Goal: Task Accomplishment & Management: Use online tool/utility

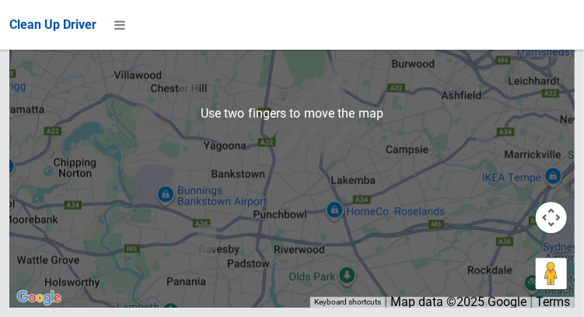
scroll to position [13159, 0]
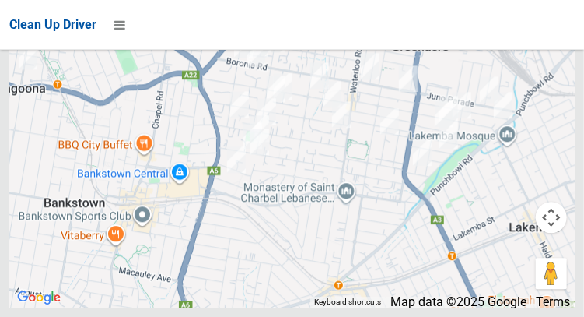
scroll to position [13247, 0]
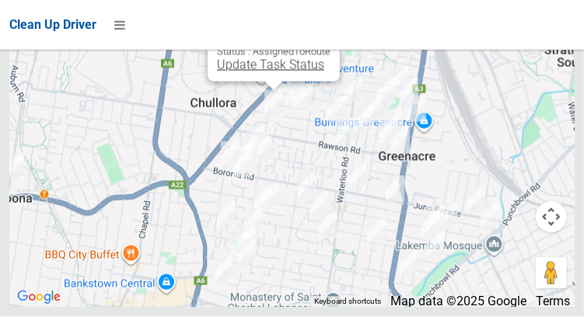
click at [270, 72] on link "Update Task Status" at bounding box center [270, 65] width 107 height 15
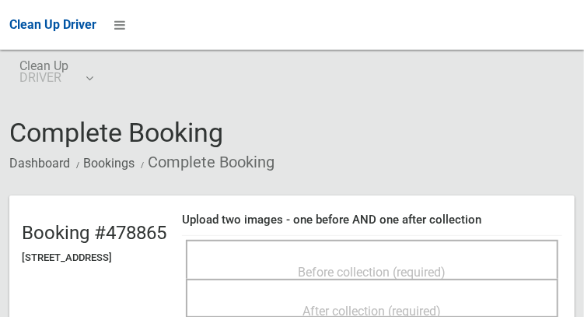
click at [402, 265] on span "Before collection (required)" at bounding box center [373, 272] width 148 height 15
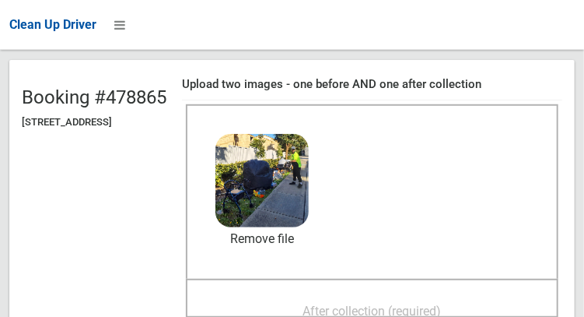
scroll to position [149, 0]
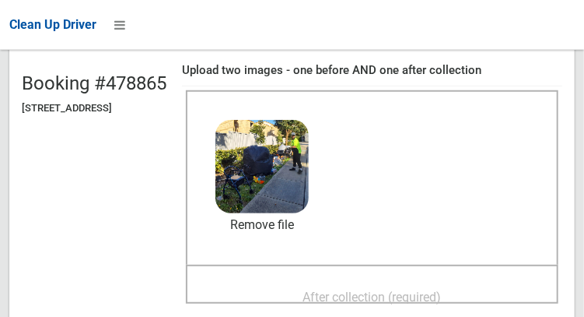
click at [412, 289] on span "After collection (required)" at bounding box center [372, 296] width 138 height 15
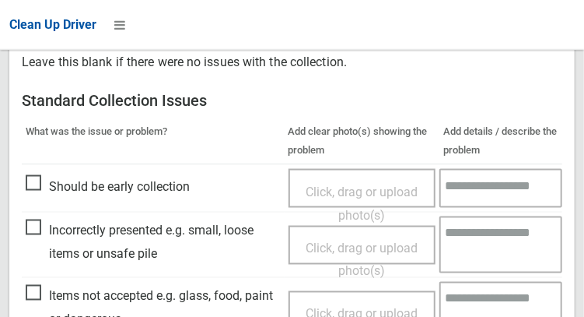
scroll to position [934, 0]
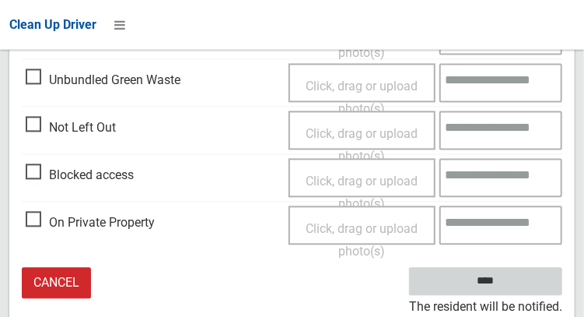
click at [527, 281] on input "****" at bounding box center [485, 282] width 153 height 29
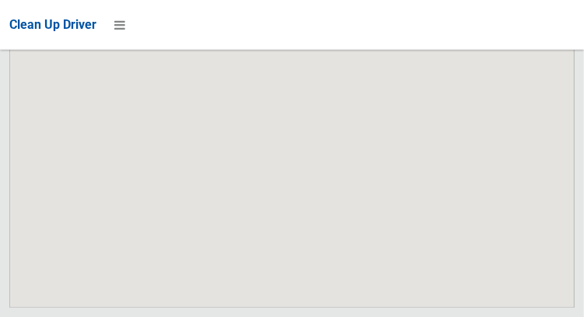
scroll to position [13247, 0]
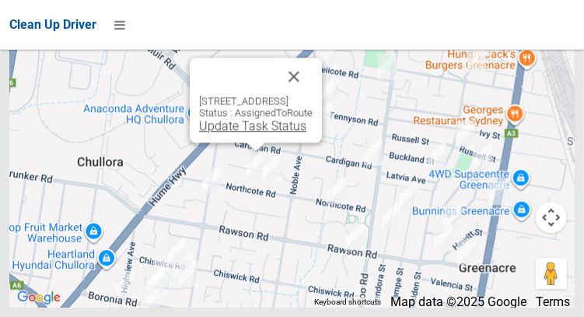
click at [242, 133] on link "Update Task Status" at bounding box center [252, 125] width 107 height 15
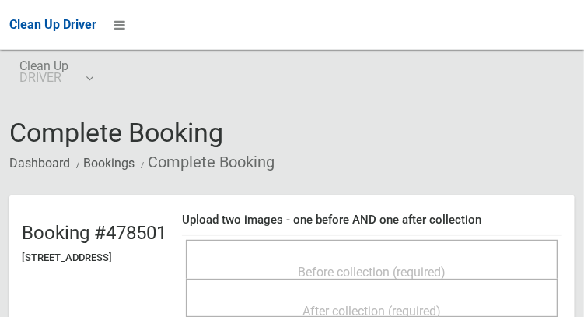
click at [372, 265] on span "Before collection (required)" at bounding box center [373, 272] width 148 height 15
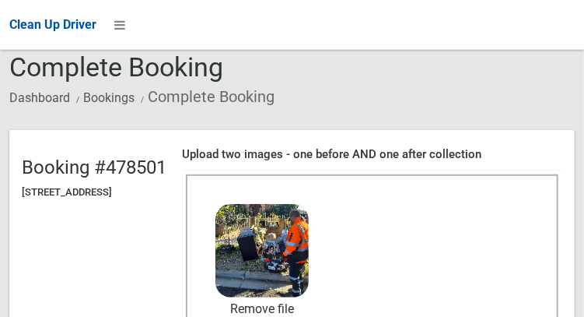
scroll to position [167, 0]
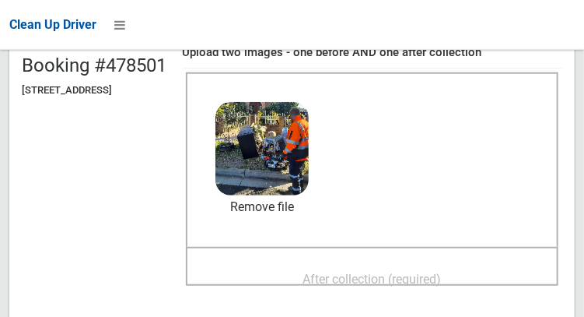
click at [429, 274] on span "After collection (required)" at bounding box center [372, 279] width 138 height 15
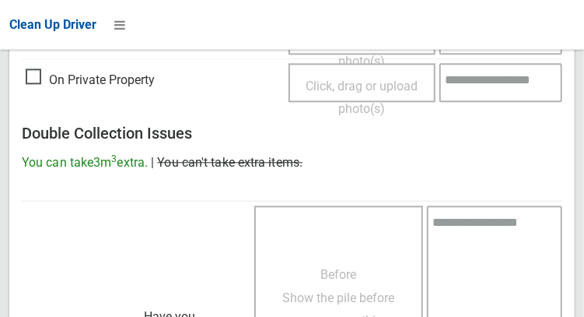
scroll to position [1404, 0]
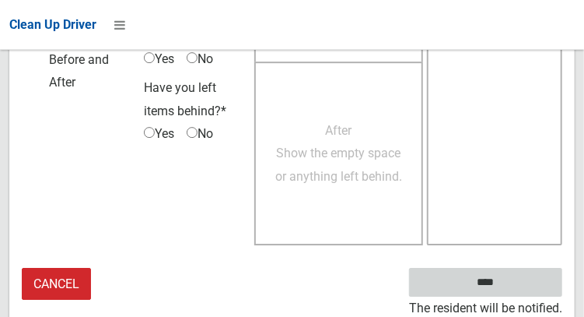
click at [524, 283] on input "****" at bounding box center [485, 282] width 153 height 29
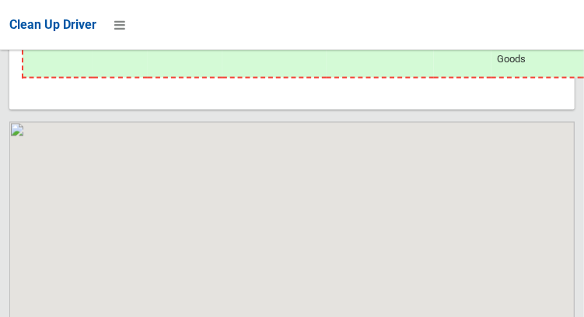
scroll to position [13247, 0]
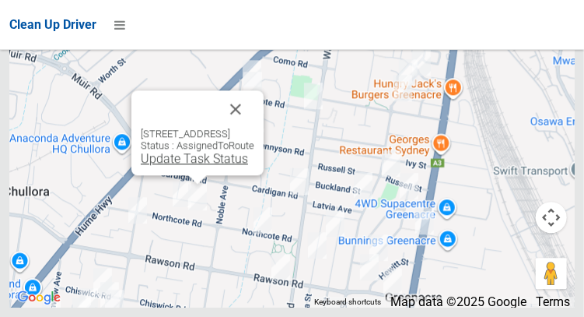
click at [196, 166] on link "Update Task Status" at bounding box center [194, 158] width 107 height 15
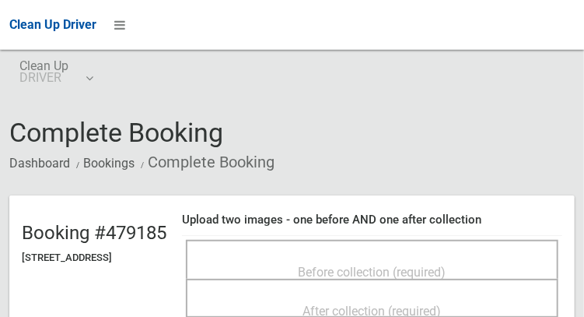
click at [380, 265] on span "Before collection (required)" at bounding box center [373, 272] width 148 height 15
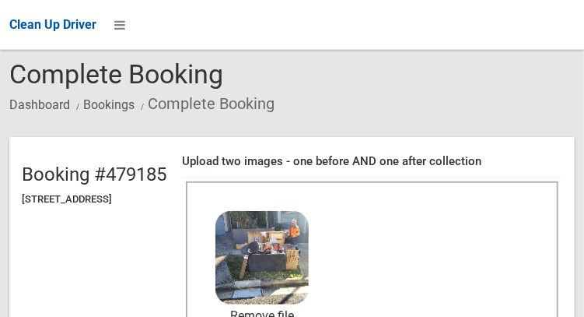
scroll to position [148, 0]
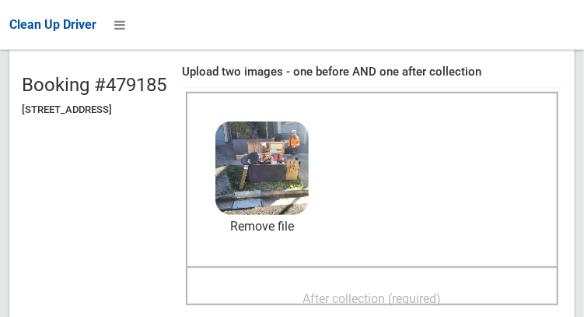
click at [423, 297] on span "After collection (required)" at bounding box center [372, 298] width 138 height 15
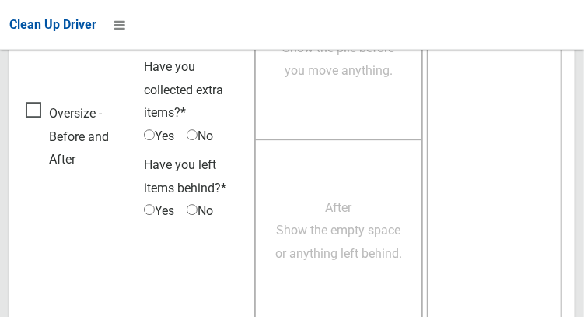
scroll to position [1404, 0]
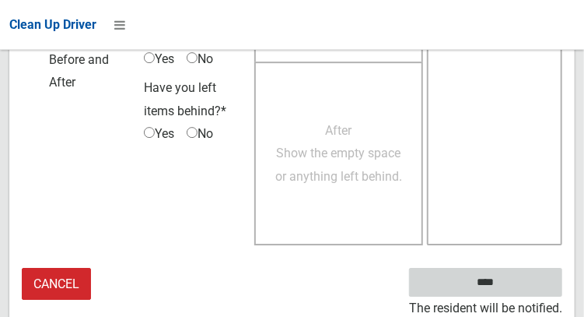
click at [523, 288] on input "****" at bounding box center [485, 282] width 153 height 29
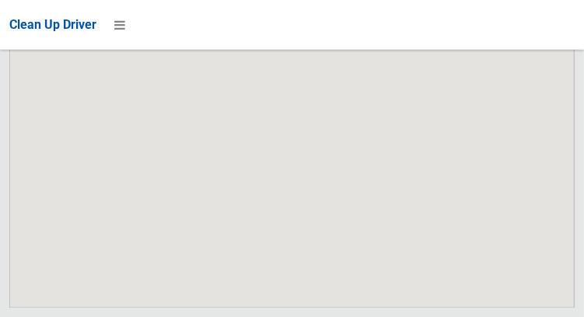
scroll to position [13247, 0]
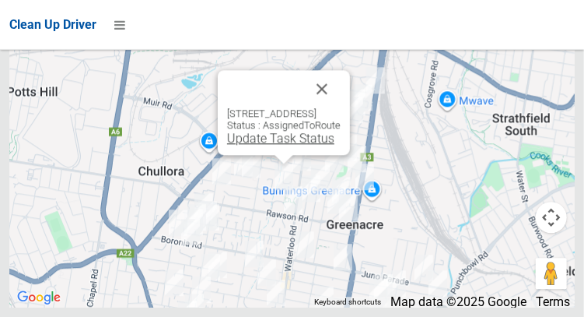
click at [268, 145] on link "Update Task Status" at bounding box center [280, 138] width 107 height 15
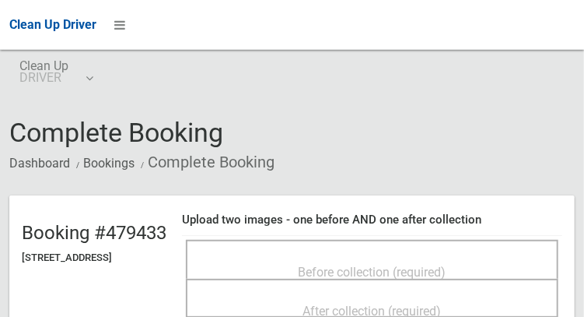
click at [327, 265] on span "Before collection (required)" at bounding box center [373, 272] width 148 height 15
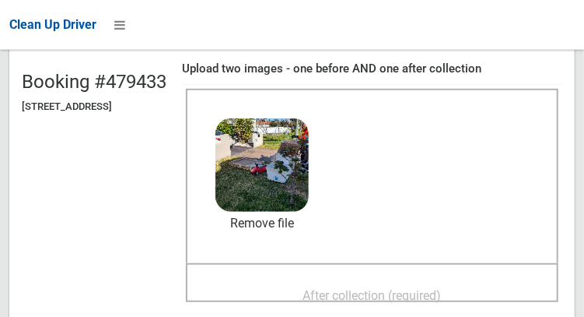
scroll to position [154, 0]
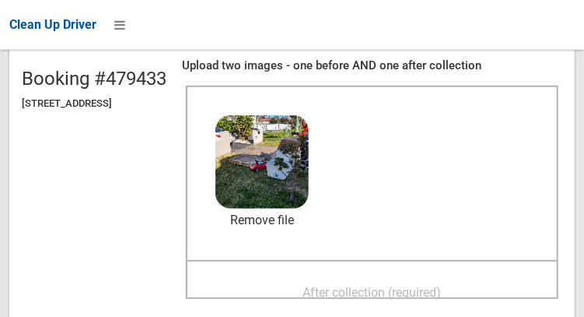
click at [434, 293] on span "After collection (required)" at bounding box center [372, 292] width 138 height 15
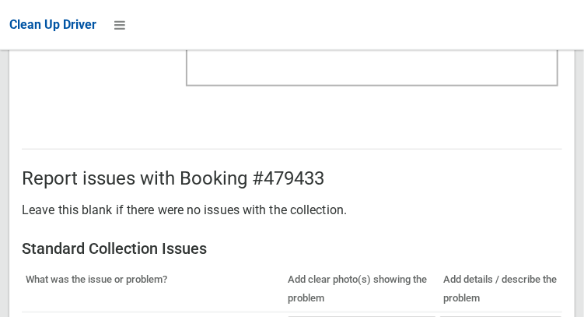
scroll to position [1404, 0]
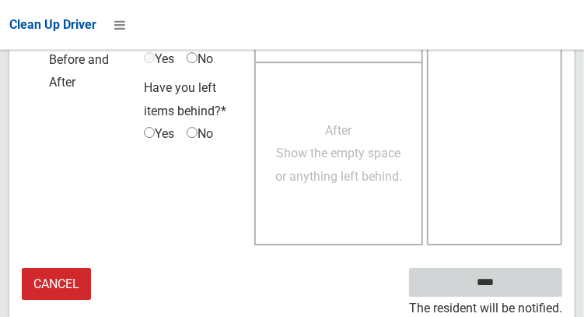
click at [530, 280] on input "****" at bounding box center [485, 282] width 153 height 29
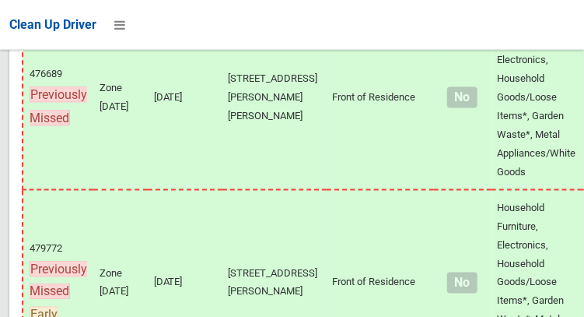
scroll to position [13247, 0]
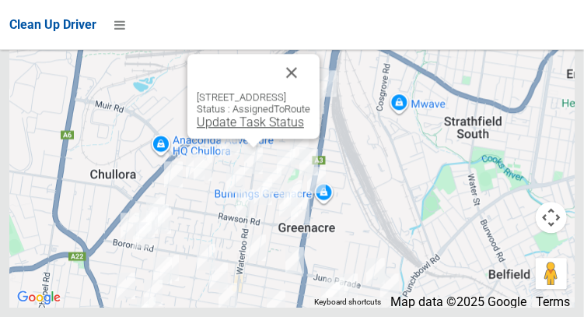
click at [247, 129] on link "Update Task Status" at bounding box center [250, 121] width 107 height 15
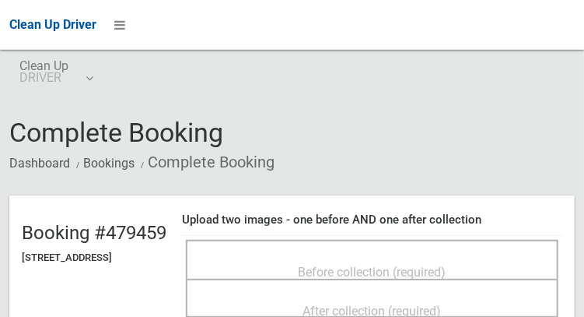
click at [365, 265] on span "Before collection (required)" at bounding box center [373, 272] width 148 height 15
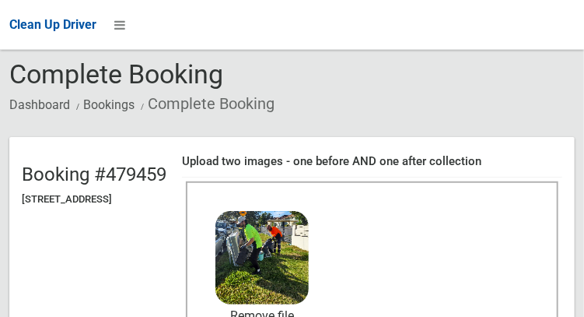
scroll to position [86, 0]
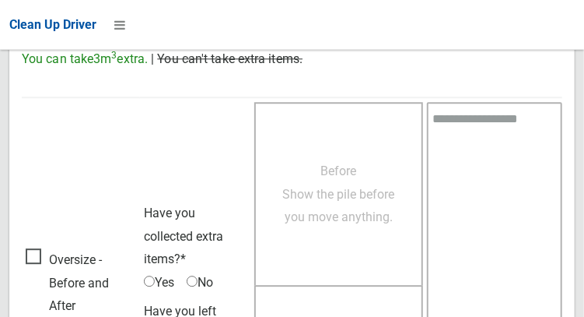
scroll to position [1404, 0]
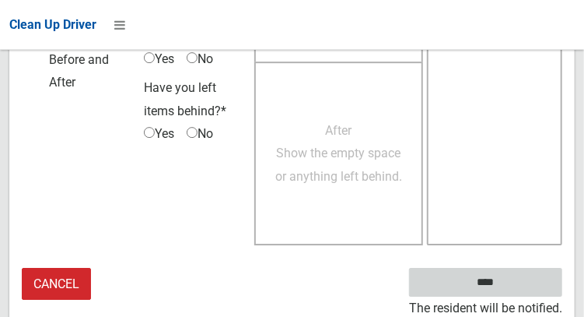
click at [517, 286] on input "****" at bounding box center [485, 282] width 153 height 29
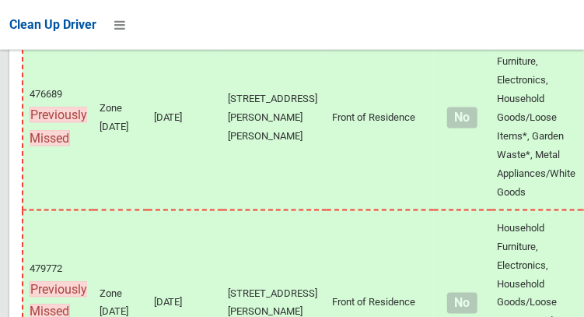
scroll to position [13247, 0]
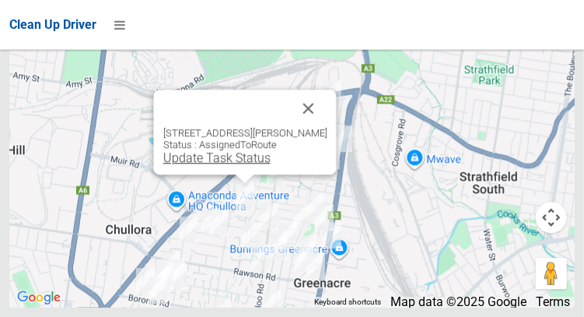
click at [236, 165] on link "Update Task Status" at bounding box center [216, 157] width 107 height 15
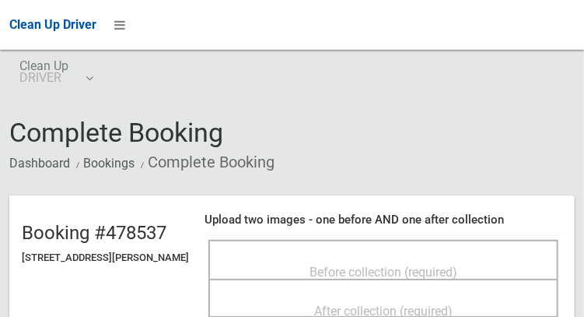
click at [378, 265] on span "Before collection (required)" at bounding box center [384, 272] width 148 height 15
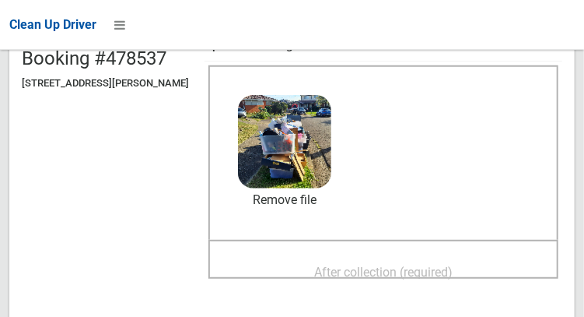
scroll to position [175, 0]
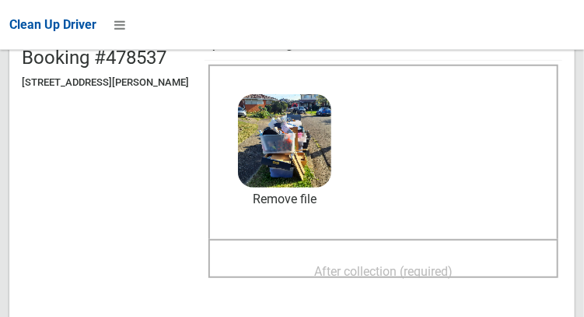
click at [420, 272] on span "After collection (required)" at bounding box center [383, 271] width 138 height 15
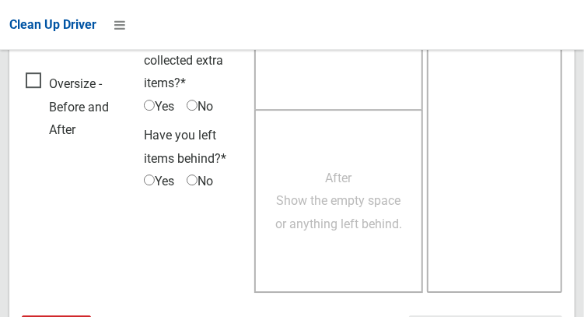
scroll to position [1404, 0]
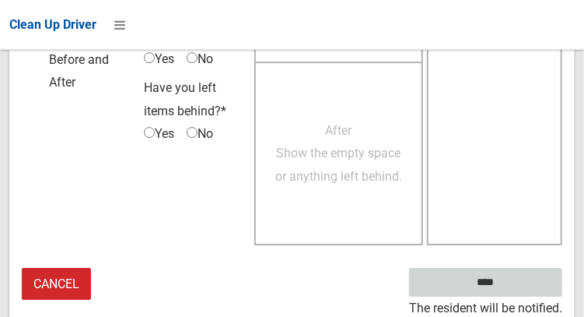
click at [520, 277] on input "****" at bounding box center [485, 282] width 153 height 29
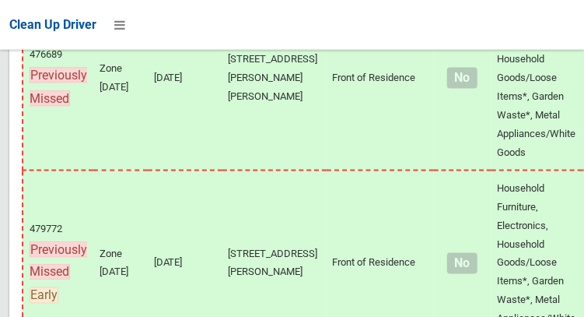
scroll to position [13247, 0]
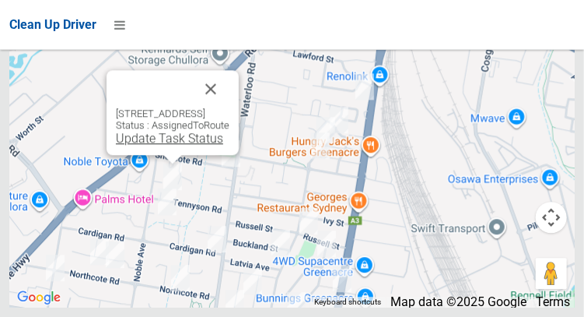
click at [164, 145] on link "Update Task Status" at bounding box center [169, 138] width 107 height 15
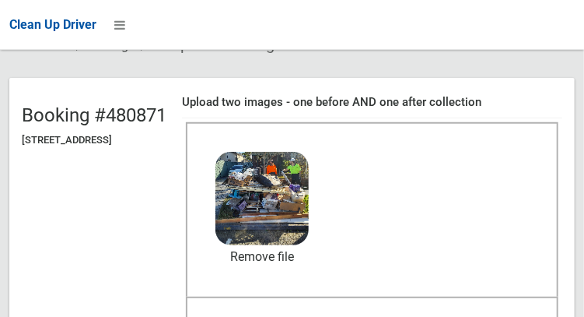
scroll to position [118, 0]
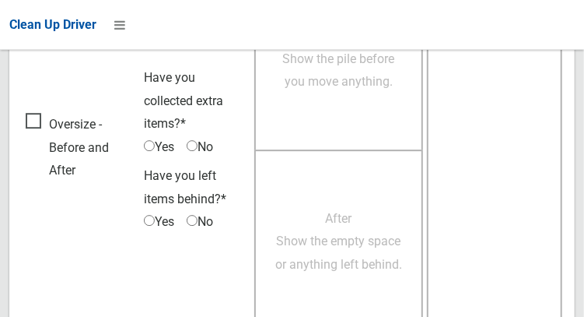
scroll to position [1404, 0]
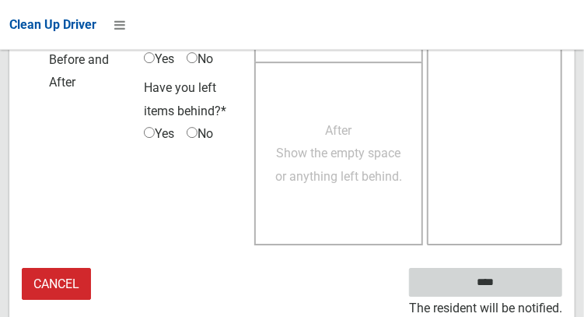
click at [517, 272] on input "****" at bounding box center [485, 282] width 153 height 29
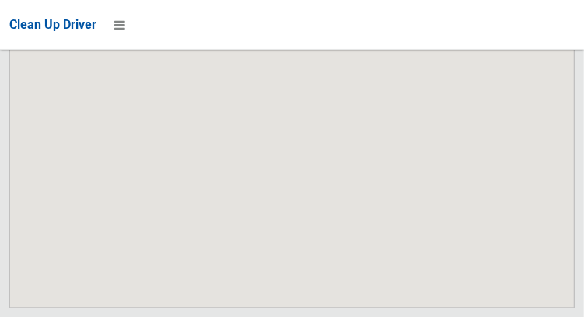
scroll to position [13247, 0]
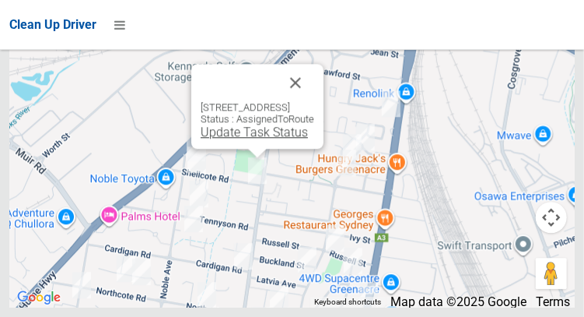
click at [249, 139] on link "Update Task Status" at bounding box center [254, 131] width 107 height 15
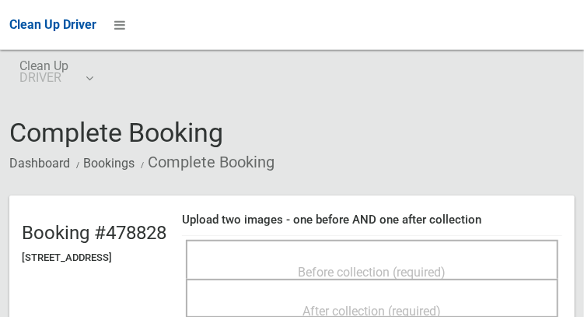
click at [379, 265] on span "Before collection (required)" at bounding box center [373, 272] width 148 height 15
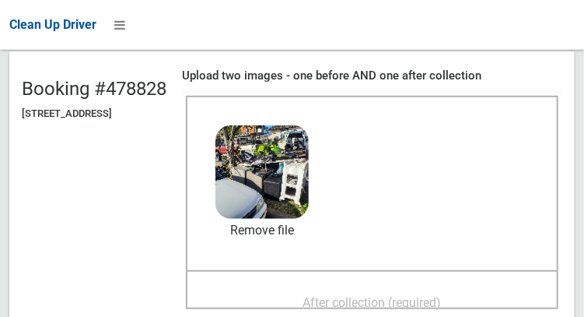
scroll to position [149, 0]
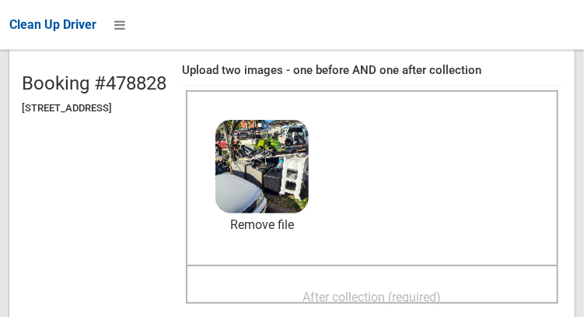
click at [401, 293] on span "After collection (required)" at bounding box center [372, 296] width 138 height 15
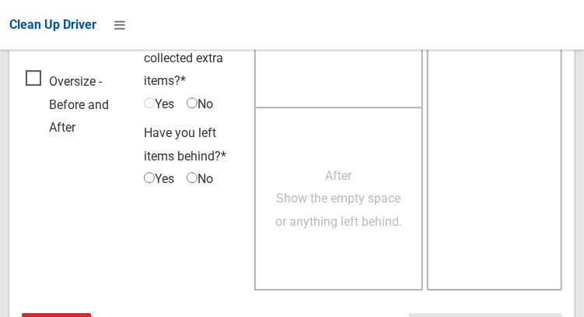
scroll to position [1404, 0]
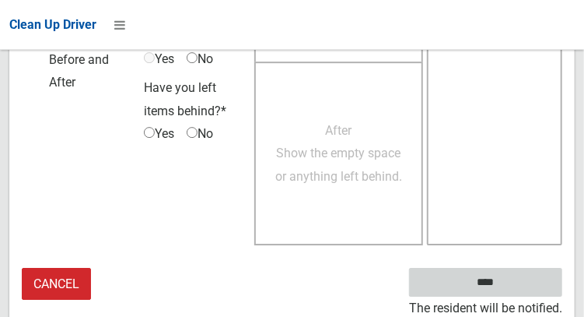
click at [532, 286] on input "****" at bounding box center [485, 282] width 153 height 29
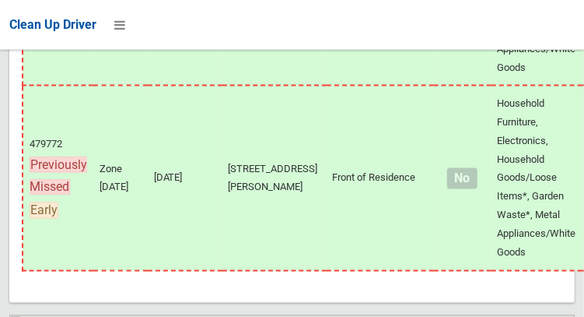
scroll to position [13247, 0]
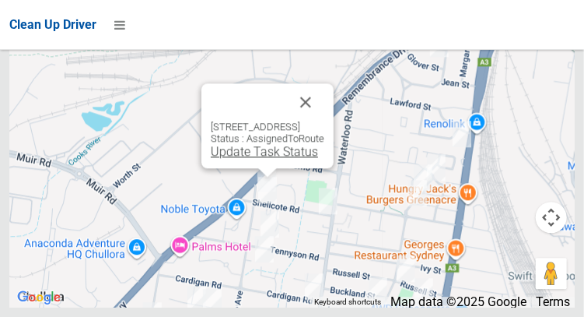
click at [263, 159] on link "Update Task Status" at bounding box center [264, 151] width 107 height 15
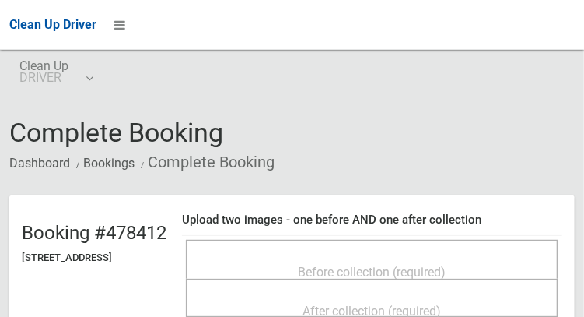
click at [354, 273] on span "Before collection (required)" at bounding box center [373, 272] width 148 height 15
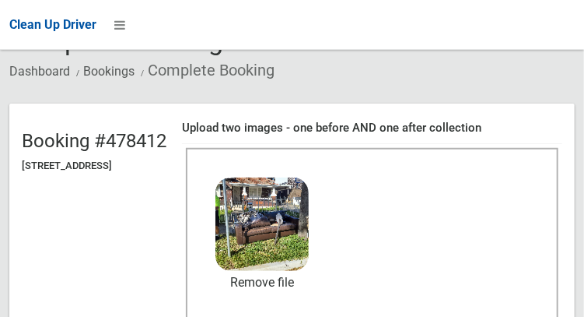
scroll to position [95, 0]
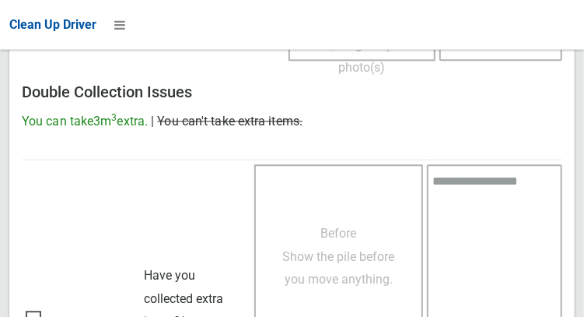
scroll to position [1404, 0]
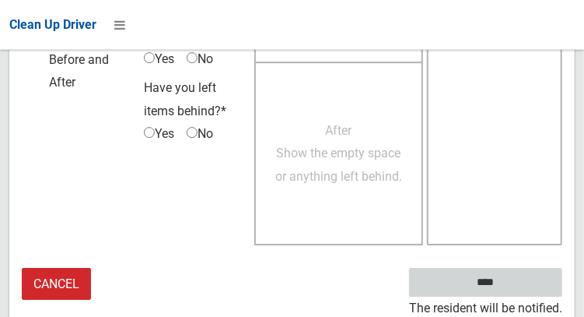
click at [526, 287] on input "****" at bounding box center [485, 282] width 153 height 29
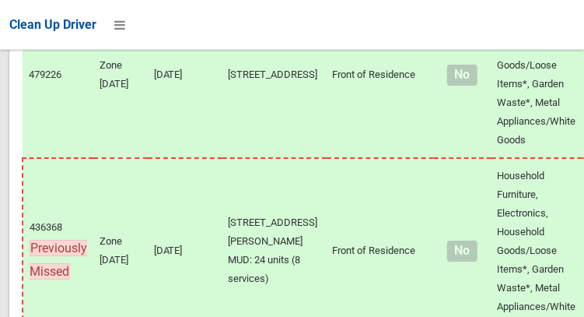
scroll to position [13247, 0]
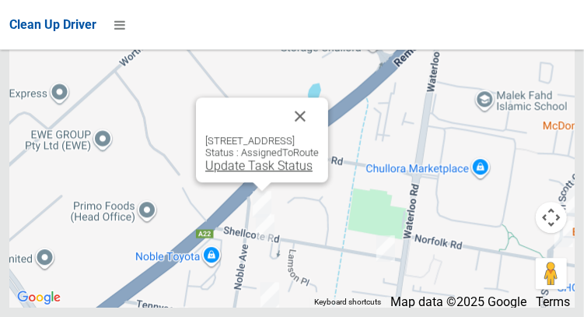
click at [251, 173] on link "Update Task Status" at bounding box center [258, 165] width 107 height 15
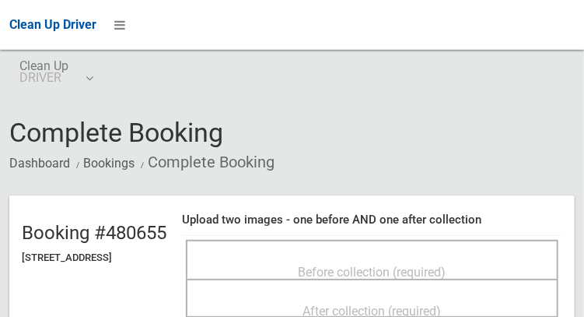
click at [435, 265] on span "Before collection (required)" at bounding box center [373, 272] width 148 height 15
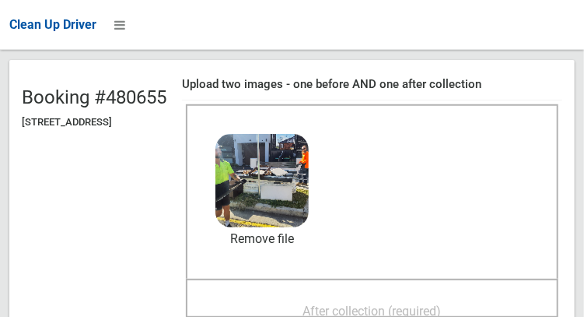
scroll to position [167, 0]
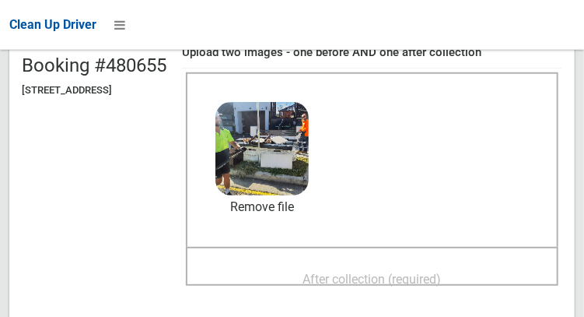
click at [413, 273] on span "After collection (required)" at bounding box center [372, 279] width 138 height 15
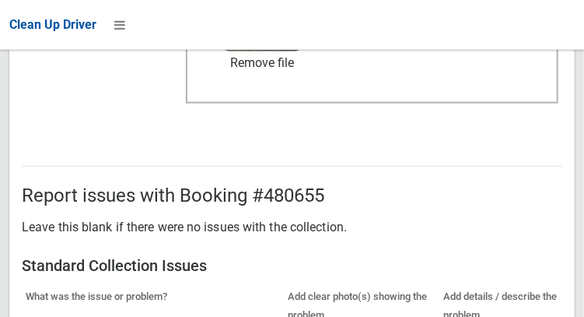
scroll to position [1404, 0]
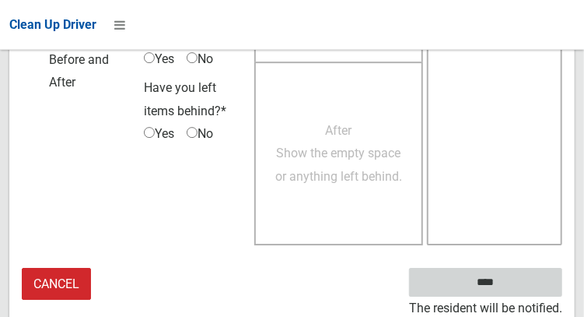
click at [520, 271] on input "****" at bounding box center [485, 282] width 153 height 29
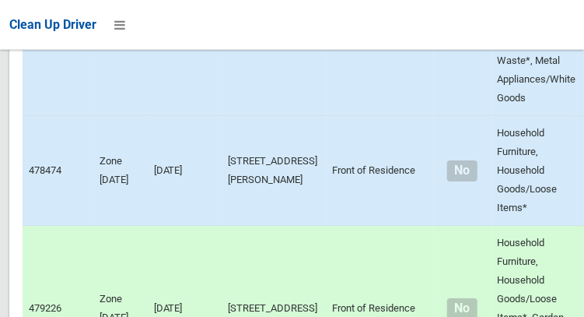
scroll to position [13247, 0]
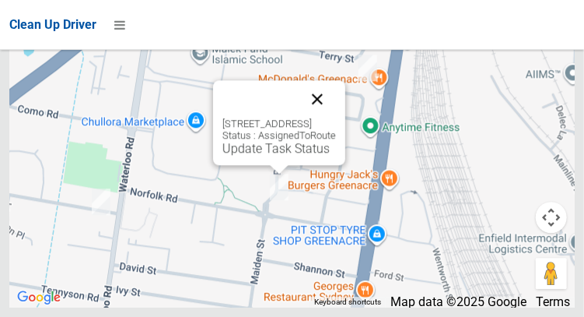
click at [336, 117] on button "Close" at bounding box center [317, 98] width 37 height 37
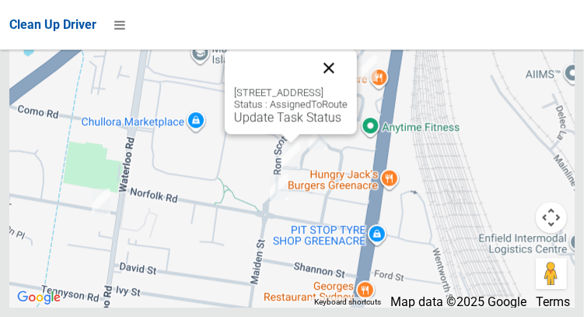
click at [348, 86] on button "Close" at bounding box center [328, 67] width 37 height 37
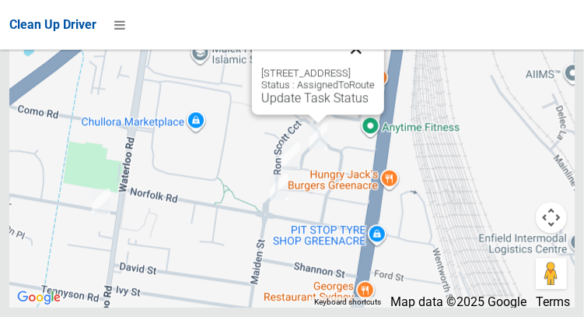
click at [375, 67] on button "Close" at bounding box center [356, 48] width 37 height 37
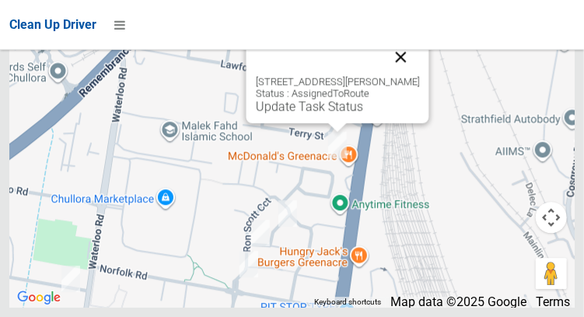
click at [419, 75] on button "Close" at bounding box center [400, 56] width 37 height 37
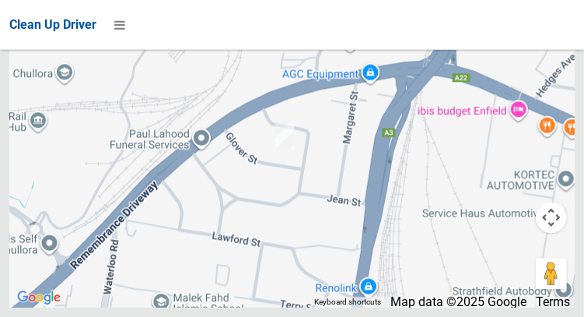
click at [293, 131] on div at bounding box center [292, 112] width 566 height 389
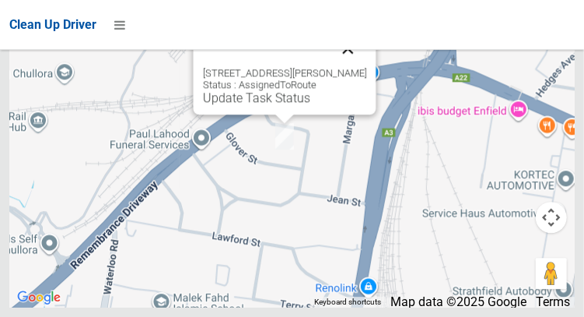
click at [360, 67] on button "Close" at bounding box center [347, 48] width 37 height 37
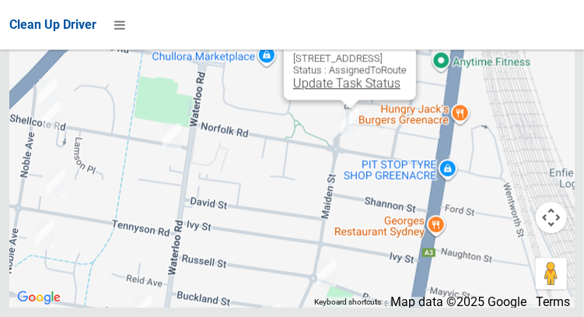
click at [342, 90] on link "Update Task Status" at bounding box center [346, 82] width 107 height 15
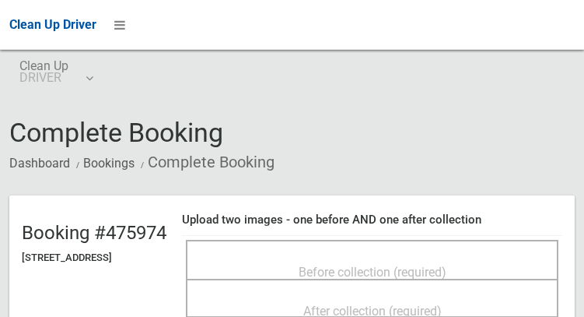
click at [373, 265] on span "Before collection (required)" at bounding box center [373, 272] width 148 height 15
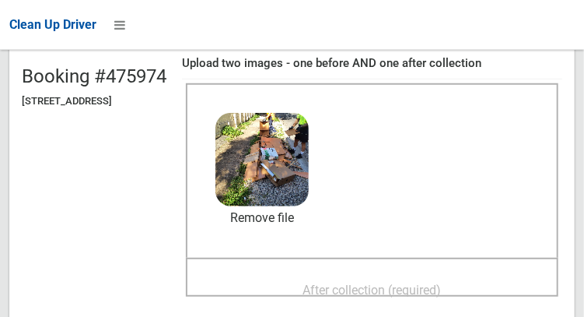
scroll to position [159, 0]
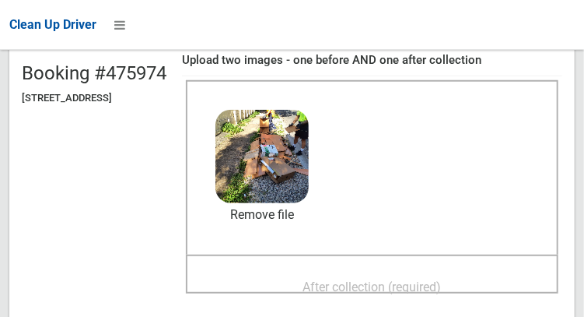
click at [398, 286] on span "After collection (required)" at bounding box center [372, 286] width 138 height 15
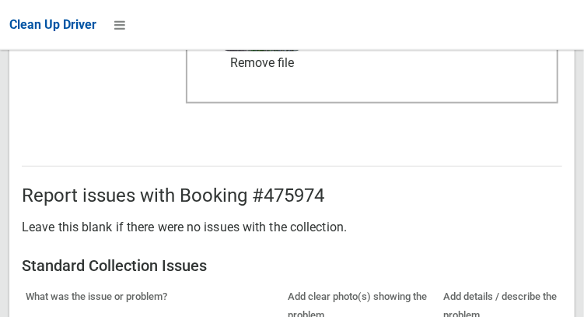
scroll to position [1404, 0]
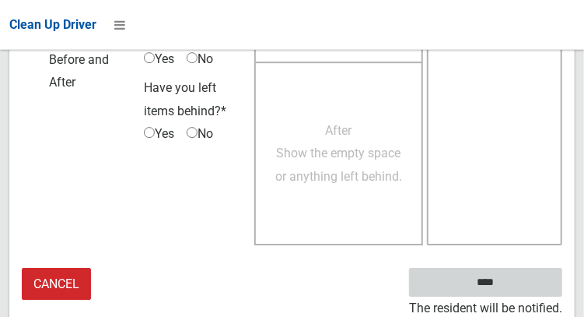
click at [532, 282] on input "****" at bounding box center [485, 282] width 153 height 29
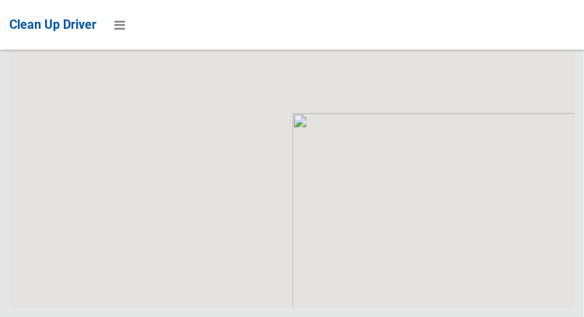
scroll to position [13247, 0]
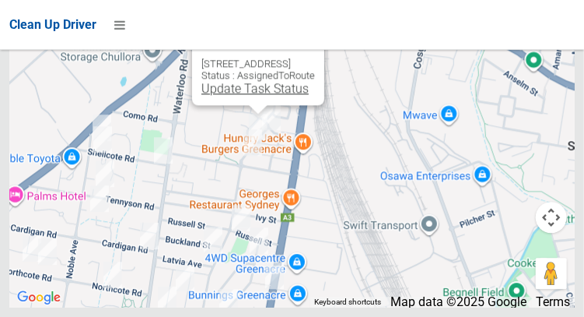
click at [246, 96] on link "Update Task Status" at bounding box center [254, 88] width 107 height 15
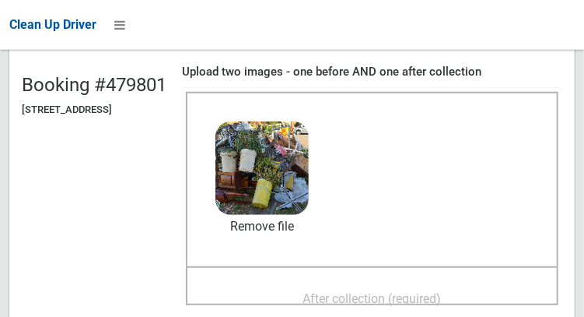
scroll to position [156, 0]
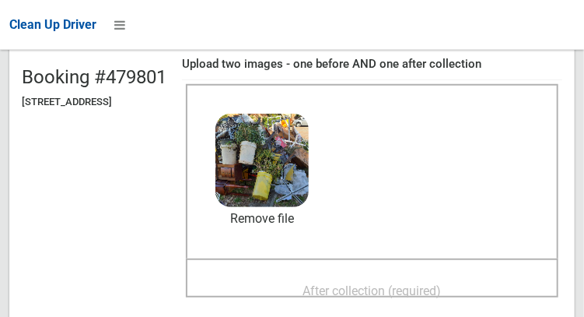
click at [408, 292] on span "After collection (required)" at bounding box center [372, 290] width 138 height 15
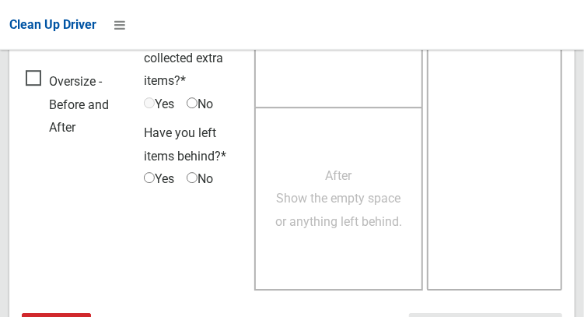
scroll to position [1404, 0]
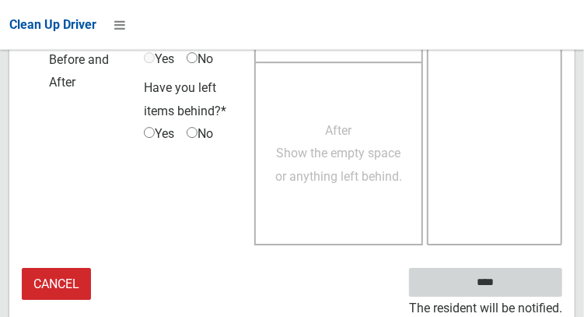
click at [525, 275] on input "****" at bounding box center [485, 282] width 153 height 29
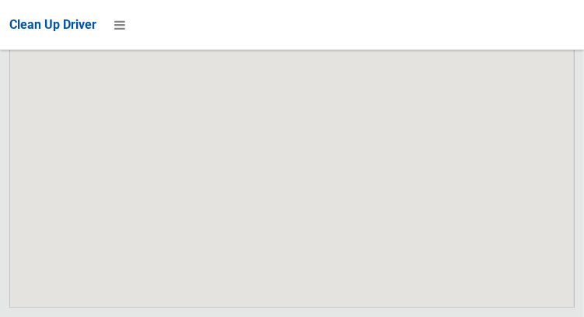
scroll to position [13247, 0]
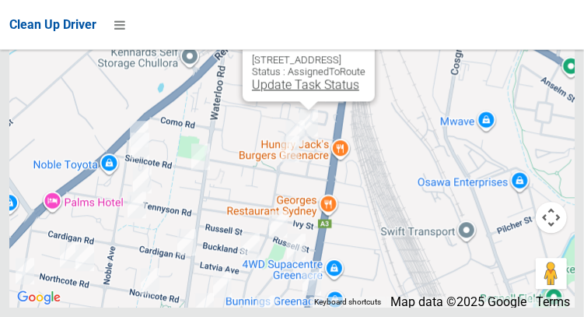
click at [314, 92] on link "Update Task Status" at bounding box center [305, 84] width 107 height 15
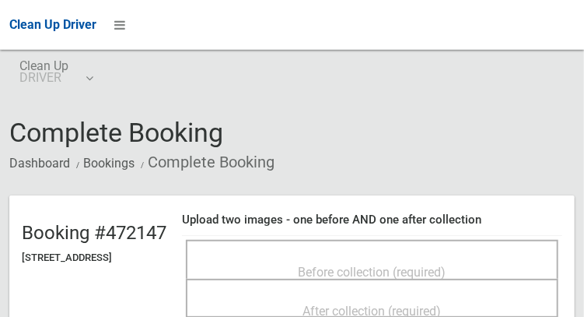
click at [370, 265] on span "Before collection (required)" at bounding box center [373, 272] width 148 height 15
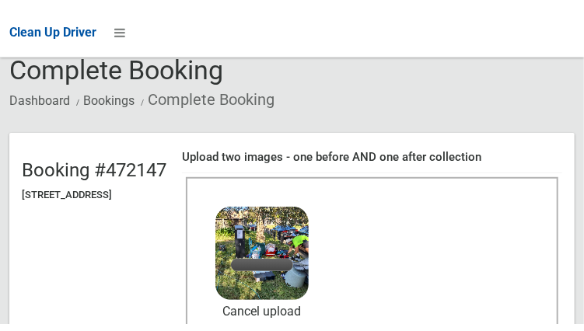
scroll to position [179, 0]
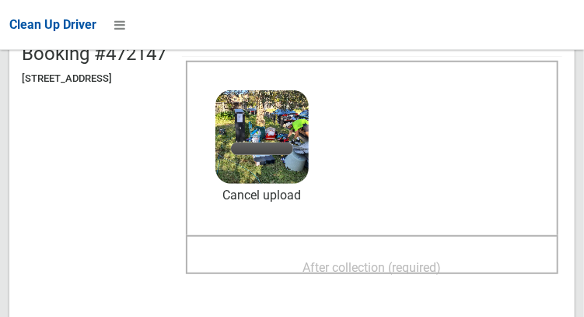
click at [438, 266] on span "After collection (required)" at bounding box center [372, 267] width 138 height 15
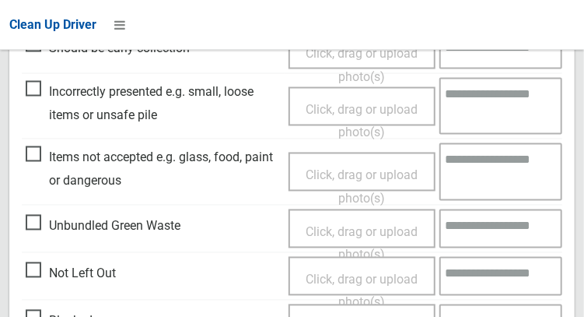
scroll to position [1404, 0]
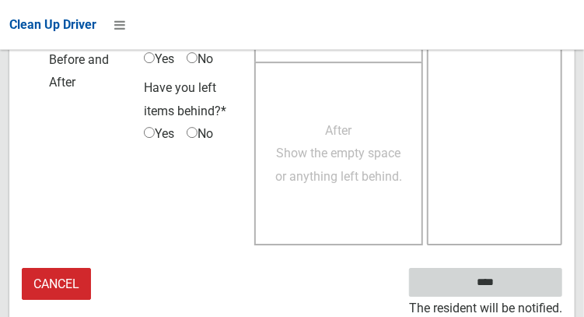
click at [531, 274] on input "****" at bounding box center [485, 282] width 153 height 29
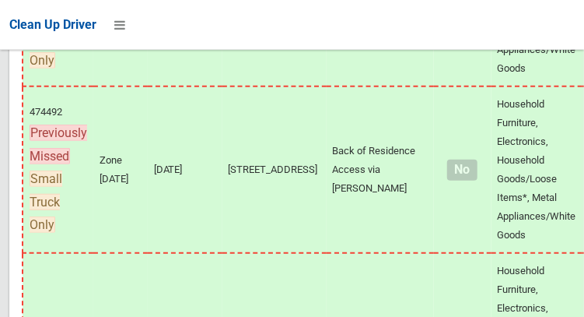
scroll to position [13247, 0]
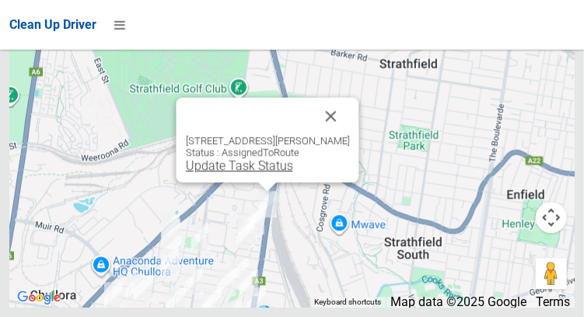
click at [258, 173] on link "Update Task Status" at bounding box center [238, 165] width 107 height 15
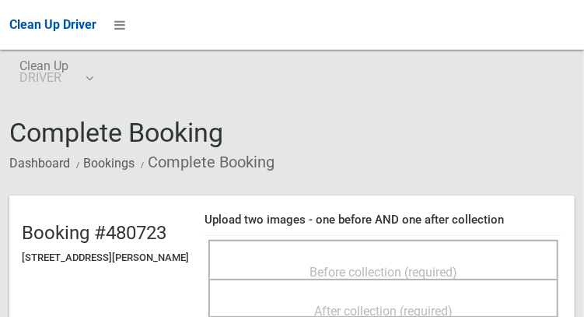
click at [370, 265] on span "Before collection (required)" at bounding box center [384, 272] width 148 height 15
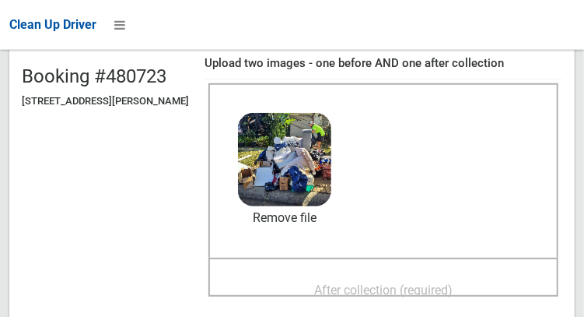
scroll to position [158, 0]
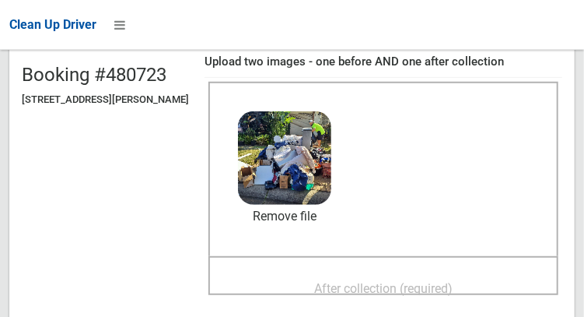
click at [418, 281] on span "After collection (required)" at bounding box center [383, 288] width 138 height 15
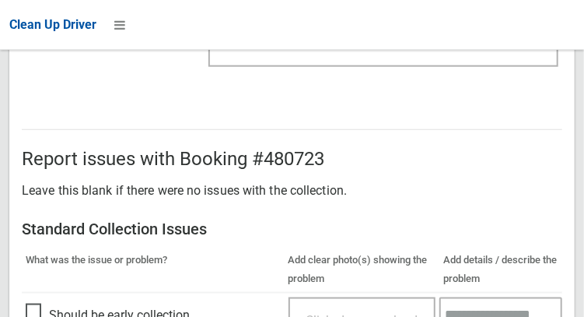
scroll to position [1404, 0]
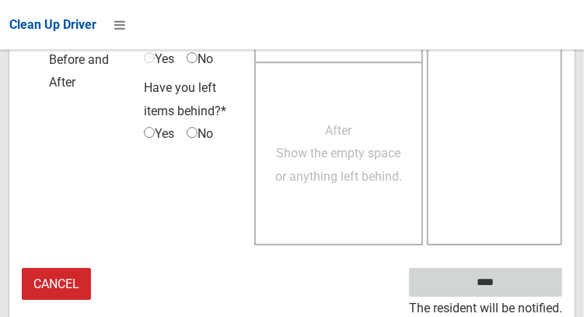
click at [534, 286] on input "****" at bounding box center [485, 282] width 153 height 29
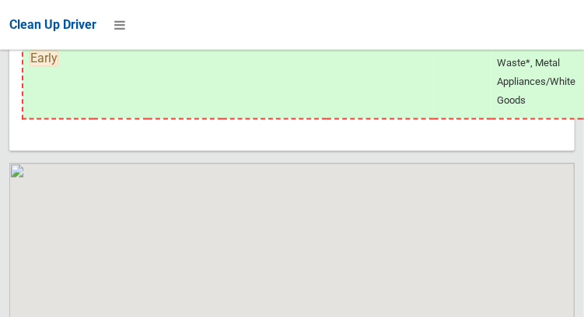
scroll to position [13247, 0]
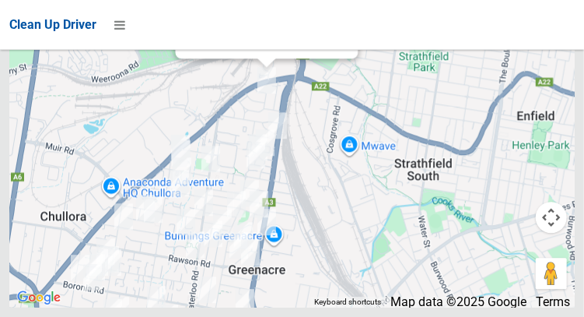
click at [263, 58] on div "12 Glover Street, GREENACRE NSW 2190 Status : AssignedToRoute Update Task Status" at bounding box center [266, 16] width 183 height 85
click at [272, 49] on link "Update Task Status" at bounding box center [237, 41] width 107 height 15
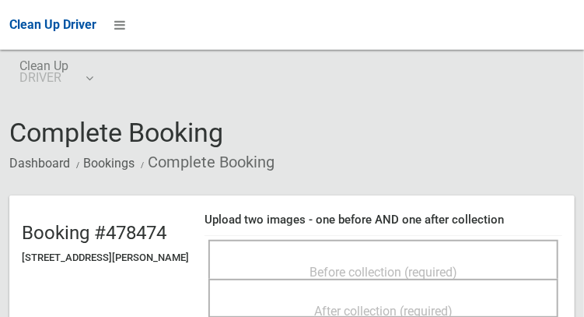
click at [362, 268] on span "Before collection (required)" at bounding box center [384, 272] width 148 height 15
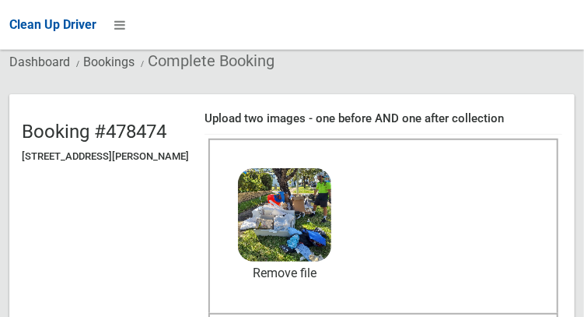
scroll to position [180, 0]
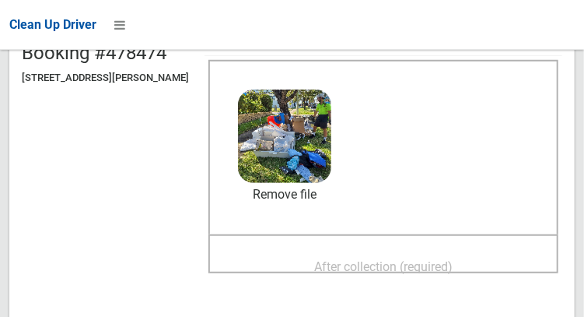
click at [407, 265] on span "After collection (required)" at bounding box center [383, 266] width 138 height 15
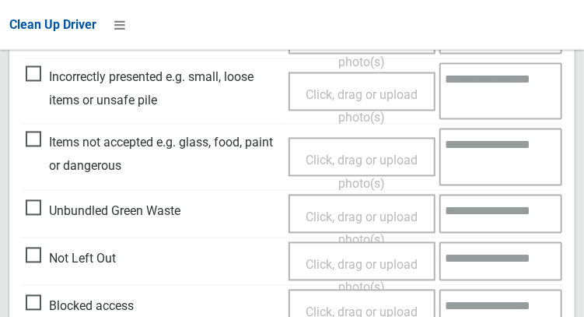
scroll to position [1404, 0]
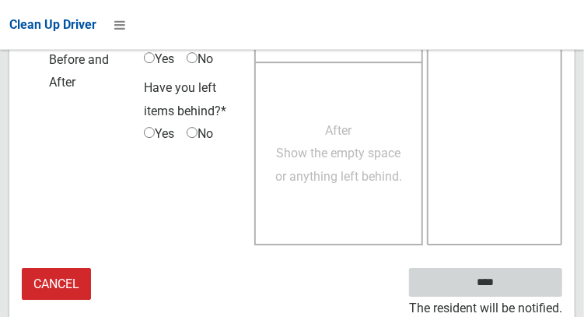
click at [524, 282] on input "****" at bounding box center [485, 282] width 153 height 29
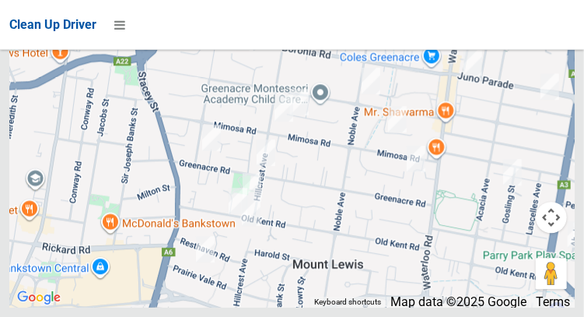
scroll to position [13247, 0]
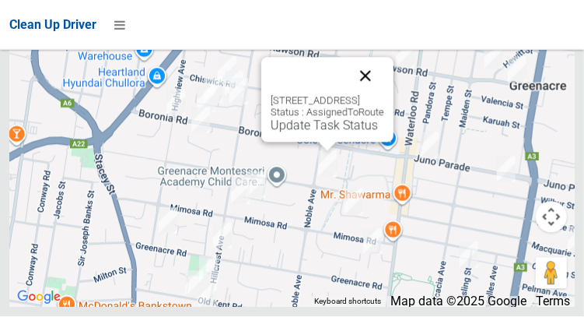
click at [384, 95] on button "Close" at bounding box center [365, 76] width 37 height 37
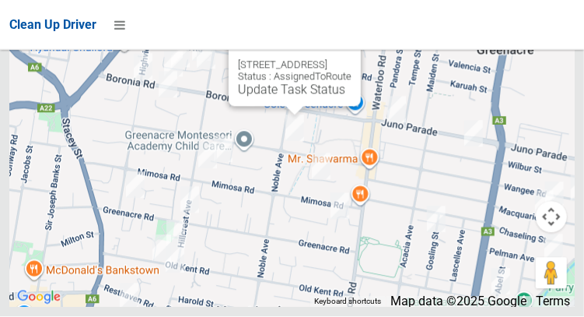
click at [352, 59] on button "Close" at bounding box center [332, 40] width 37 height 37
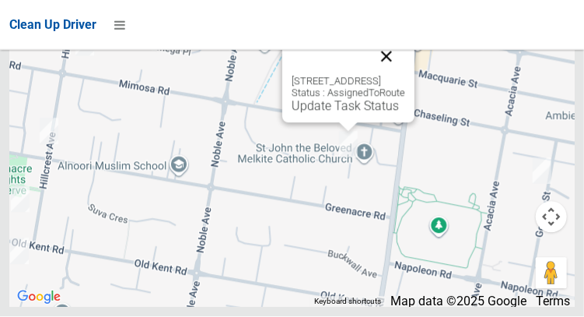
click at [405, 75] on button "Close" at bounding box center [386, 56] width 37 height 37
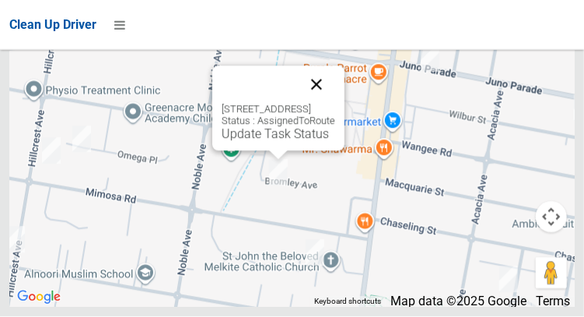
click at [335, 103] on button "Close" at bounding box center [316, 84] width 37 height 37
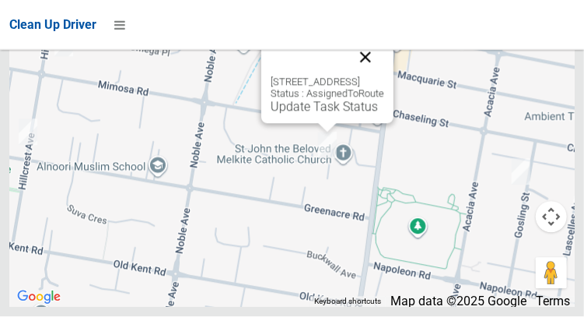
click at [384, 76] on button "Close" at bounding box center [365, 57] width 37 height 37
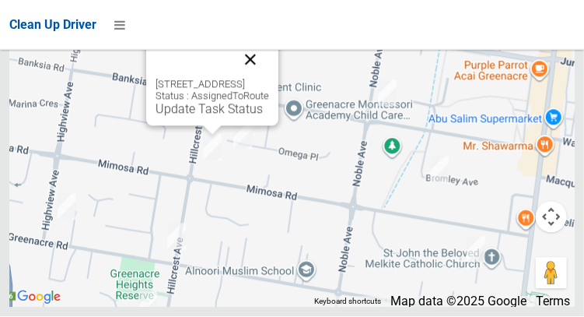
click at [269, 79] on button "Close" at bounding box center [250, 59] width 37 height 37
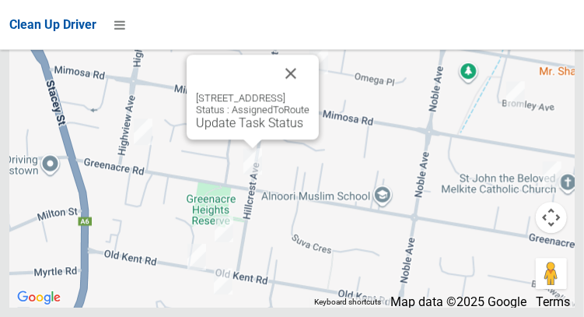
scroll to position [13118, 0]
click at [310, 92] on button "Close" at bounding box center [290, 72] width 37 height 37
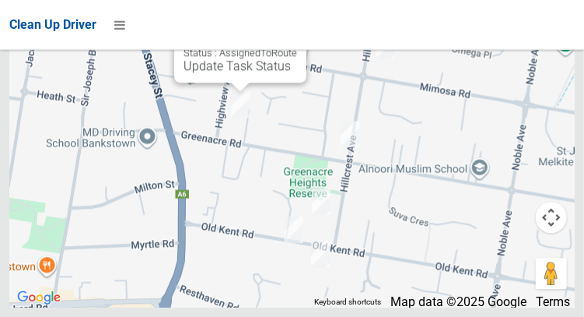
click at [297, 35] on button "Close" at bounding box center [278, 16] width 37 height 37
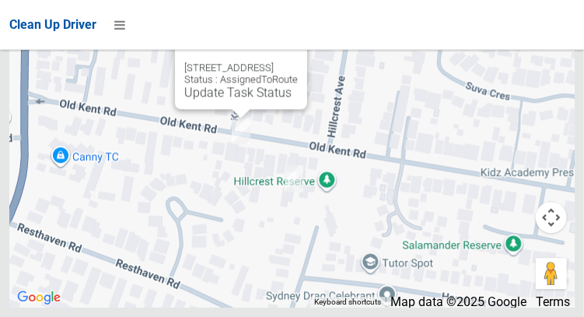
click at [298, 61] on button "Close" at bounding box center [279, 42] width 37 height 37
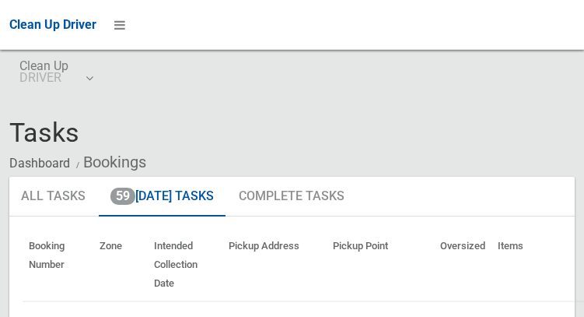
scroll to position [13118, 0]
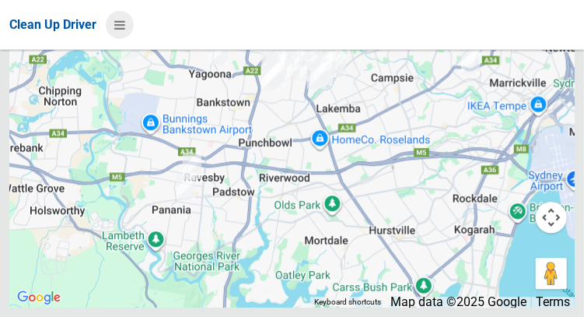
click at [124, 32] on icon at bounding box center [119, 25] width 11 height 26
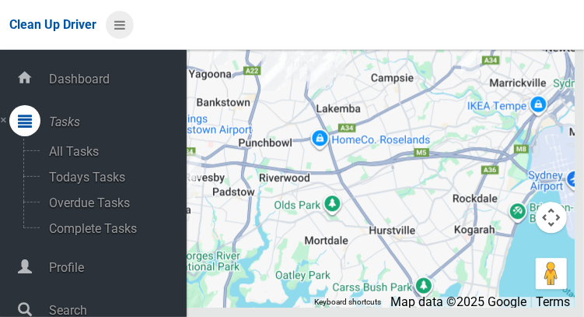
scroll to position [78, 0]
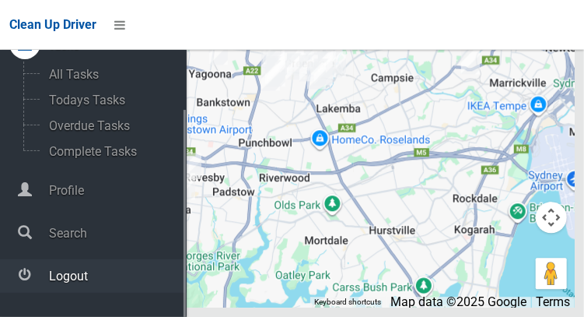
click at [85, 279] on span "Logout" at bounding box center [115, 275] width 142 height 15
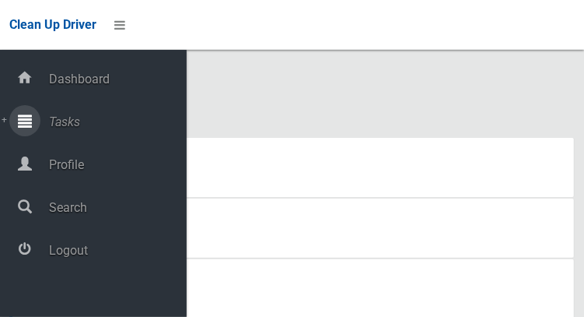
click at [81, 129] on span "Tasks" at bounding box center [115, 121] width 142 height 15
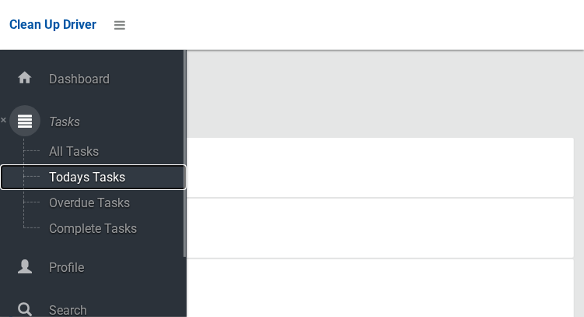
click at [110, 178] on span "Todays Tasks" at bounding box center [108, 177] width 129 height 15
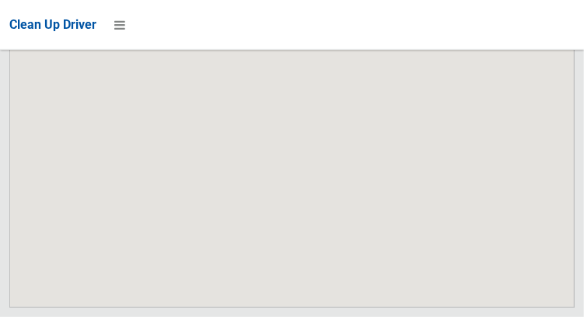
scroll to position [11930, 0]
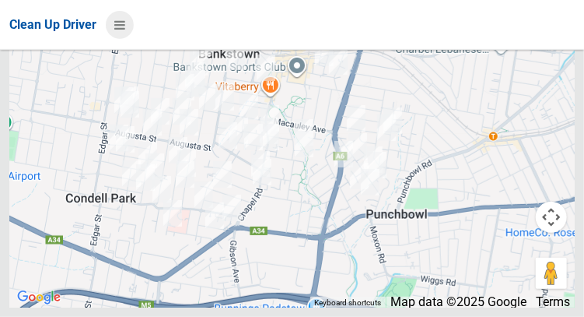
click at [120, 32] on icon at bounding box center [119, 25] width 11 height 26
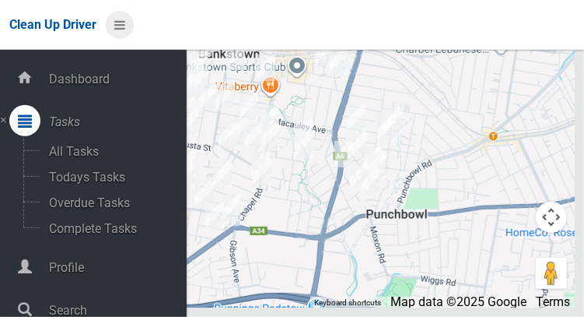
scroll to position [78, 0]
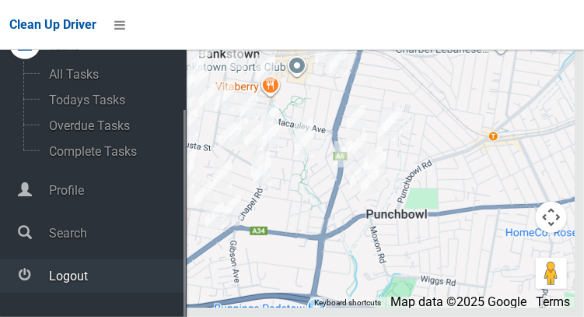
click at [116, 282] on span "Logout" at bounding box center [115, 275] width 142 height 15
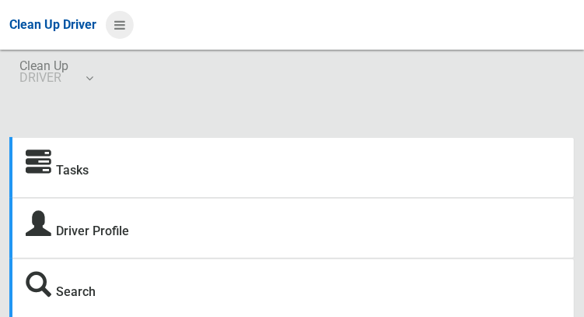
click at [125, 32] on icon at bounding box center [119, 25] width 11 height 26
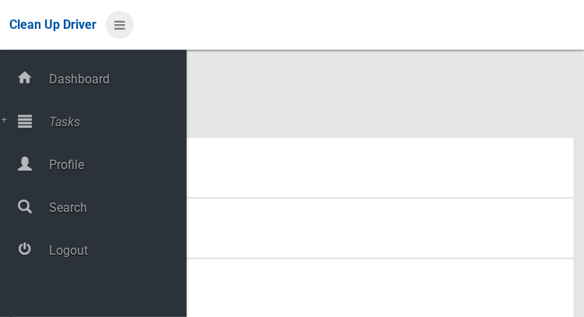
scroll to position [34, 0]
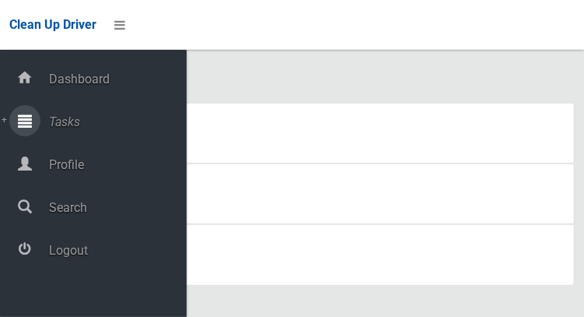
click at [103, 129] on span "Tasks" at bounding box center [115, 121] width 142 height 15
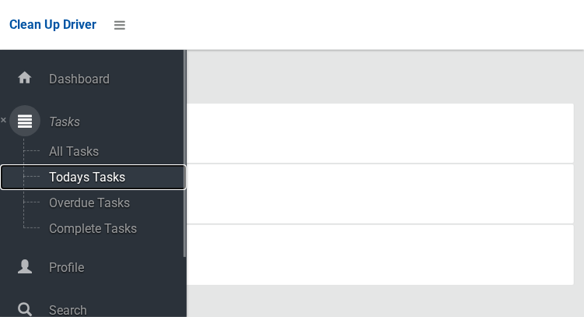
click at [117, 179] on span "Todays Tasks" at bounding box center [108, 177] width 129 height 15
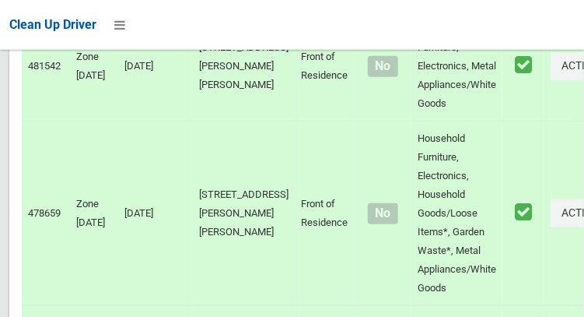
scroll to position [10906, 0]
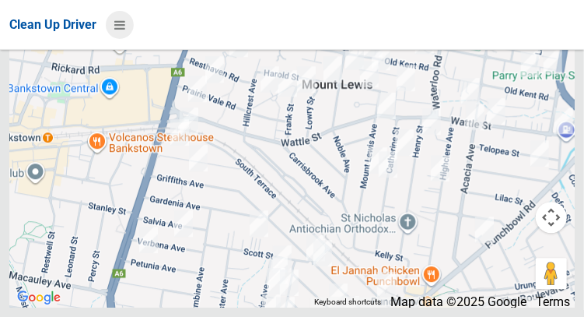
click at [125, 32] on icon at bounding box center [119, 25] width 11 height 26
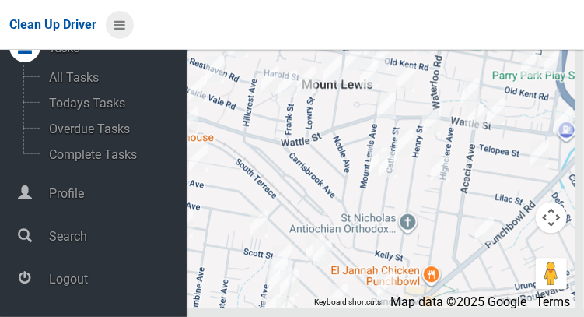
scroll to position [78, 0]
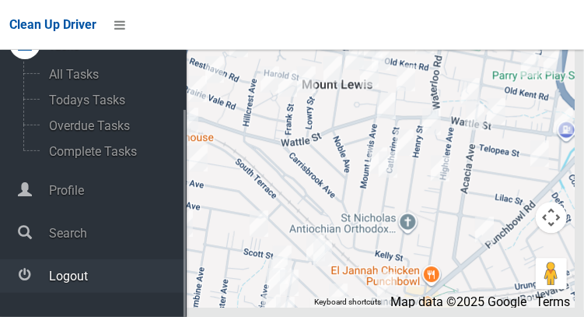
click at [88, 280] on span "Logout" at bounding box center [115, 275] width 142 height 15
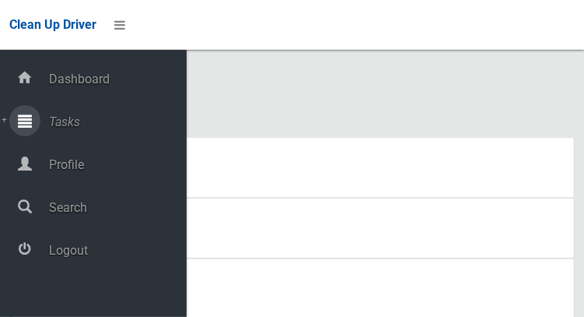
click at [81, 128] on span "Tasks" at bounding box center [115, 121] width 142 height 15
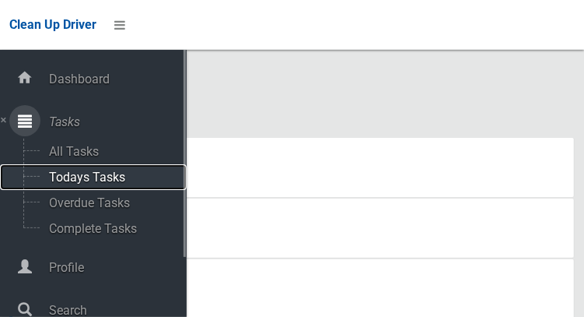
click at [116, 178] on span "Todays Tasks" at bounding box center [108, 177] width 129 height 15
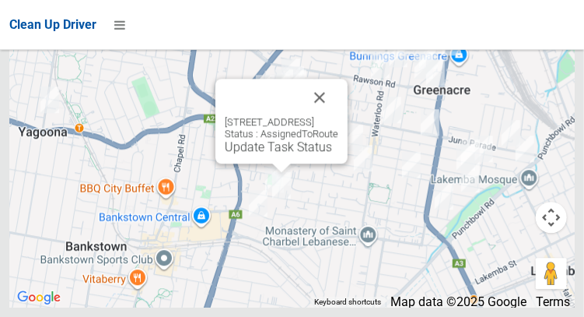
scroll to position [13247, 0]
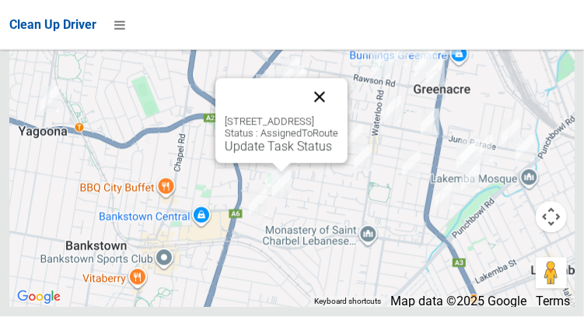
click at [338, 116] on button "Close" at bounding box center [319, 97] width 37 height 37
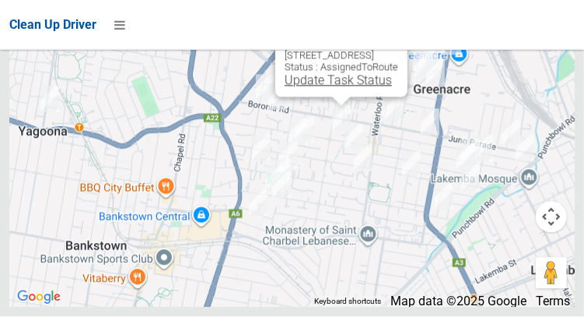
click at [338, 88] on link "Update Task Status" at bounding box center [338, 80] width 107 height 15
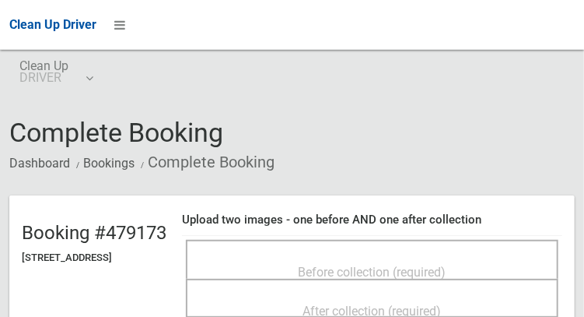
click at [373, 267] on span "Before collection (required)" at bounding box center [373, 272] width 148 height 15
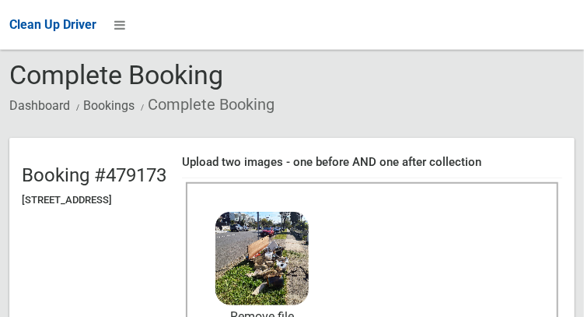
scroll to position [134, 0]
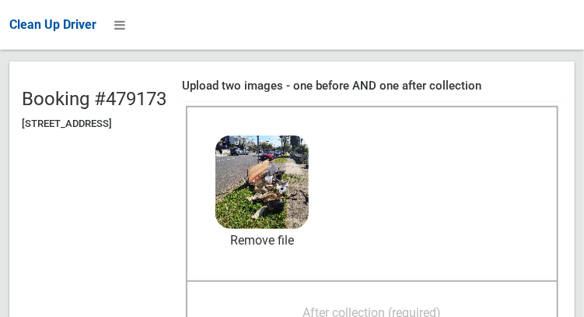
click at [413, 307] on span "After collection (required)" at bounding box center [372, 312] width 138 height 15
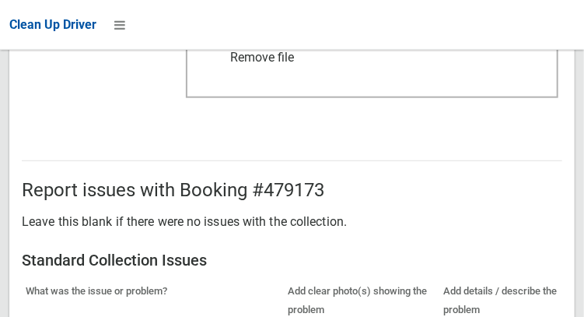
scroll to position [1404, 0]
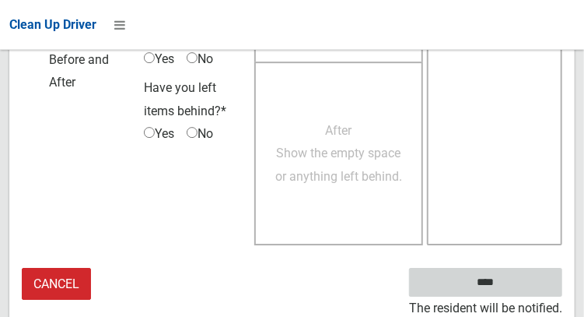
click at [527, 283] on input "****" at bounding box center [485, 282] width 153 height 29
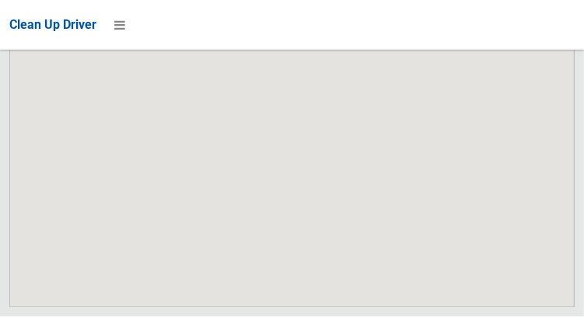
scroll to position [12987, 0]
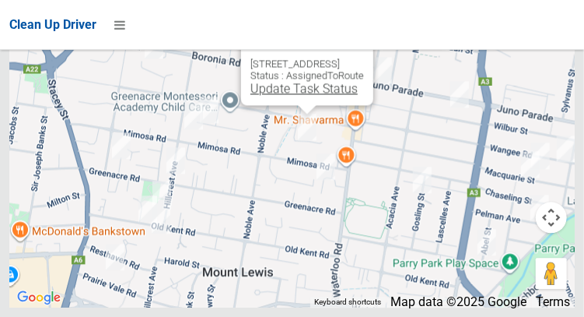
click at [296, 96] on link "Update Task Status" at bounding box center [304, 88] width 107 height 15
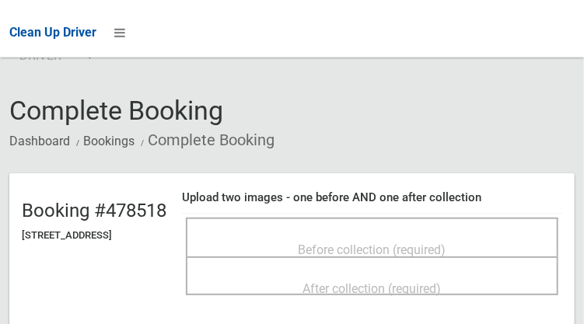
scroll to position [30, 0]
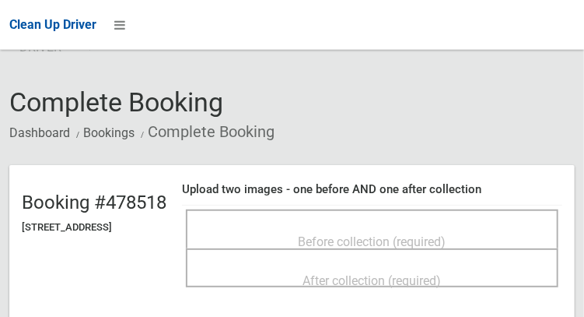
click at [426, 236] on span "Before collection (required)" at bounding box center [373, 241] width 148 height 15
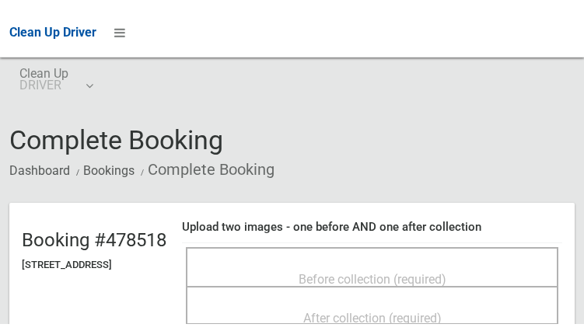
scroll to position [30, 0]
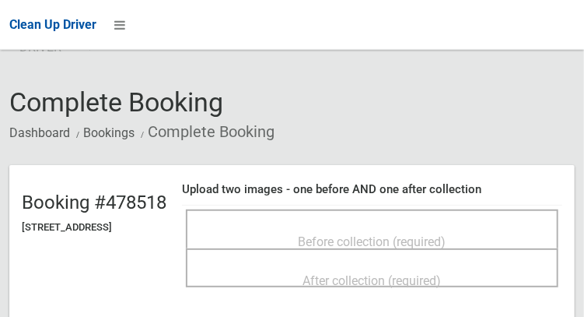
click at [412, 234] on span "Before collection (required)" at bounding box center [373, 241] width 148 height 15
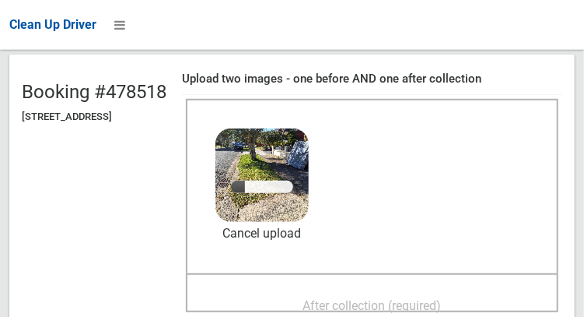
scroll to position [142, 0]
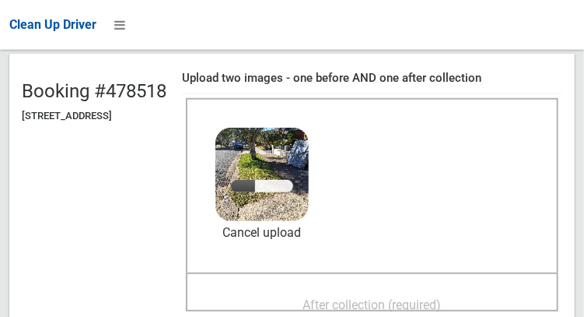
click at [399, 297] on span "After collection (required)" at bounding box center [372, 304] width 138 height 15
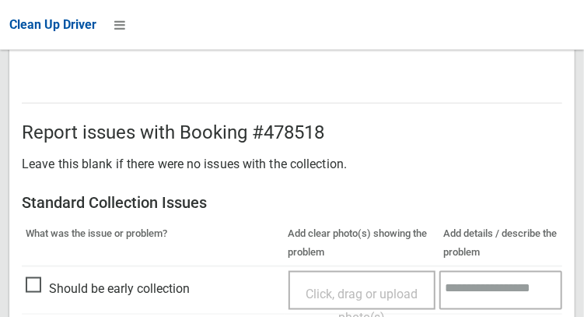
scroll to position [1404, 0]
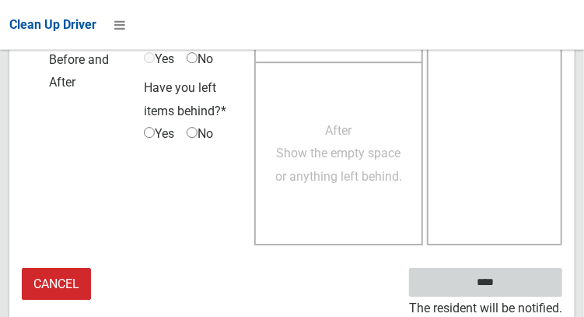
click at [533, 280] on input "****" at bounding box center [485, 282] width 153 height 29
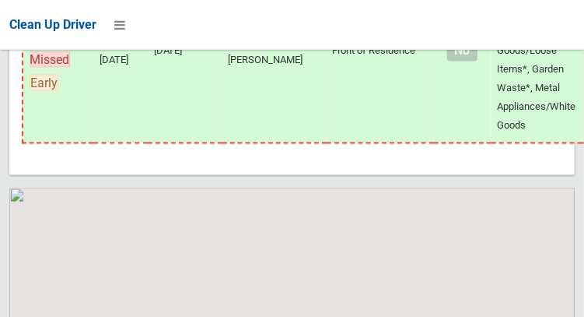
scroll to position [12987, 0]
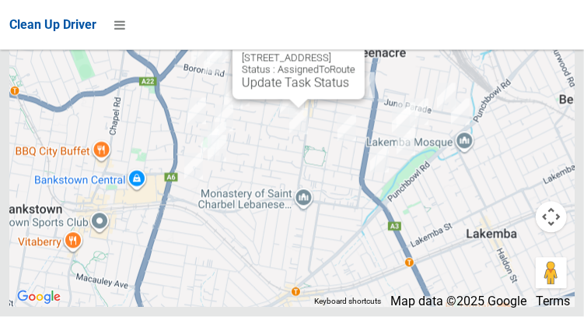
click at [356, 52] on button "Close" at bounding box center [336, 33] width 37 height 37
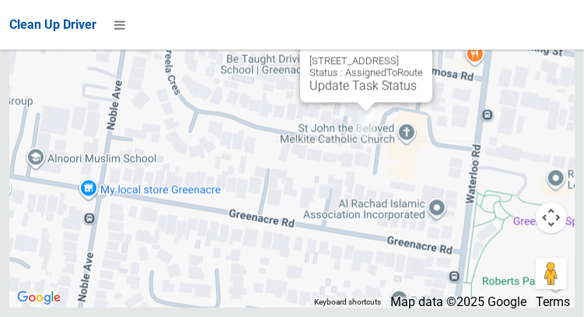
click at [423, 54] on button "Close" at bounding box center [404, 35] width 37 height 37
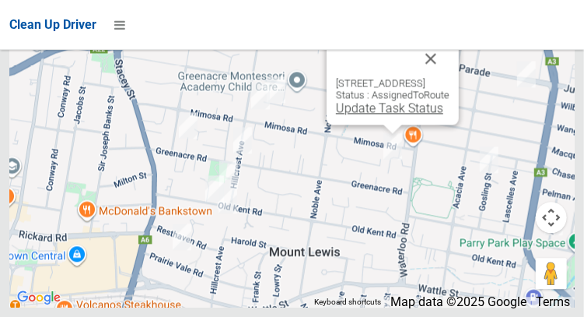
click at [380, 115] on link "Update Task Status" at bounding box center [389, 107] width 107 height 15
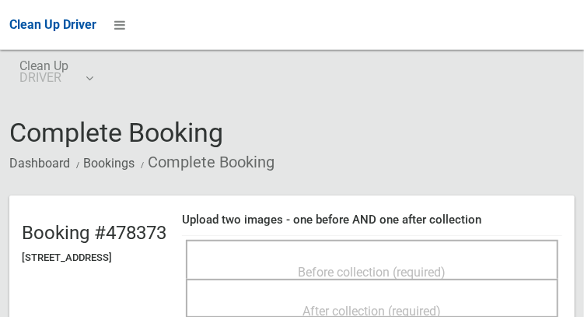
click at [419, 265] on span "Before collection (required)" at bounding box center [373, 272] width 148 height 15
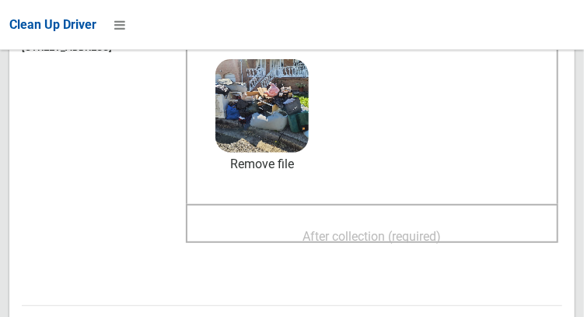
scroll to position [211, 0]
click at [413, 229] on span "After collection (required)" at bounding box center [372, 235] width 138 height 15
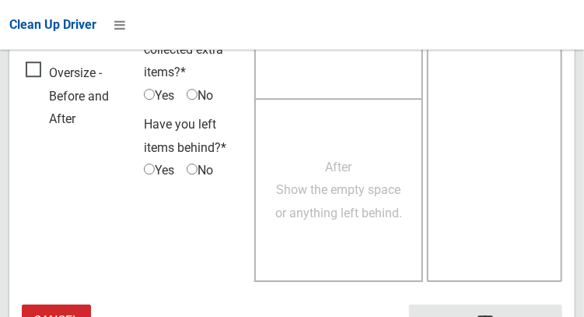
scroll to position [1404, 0]
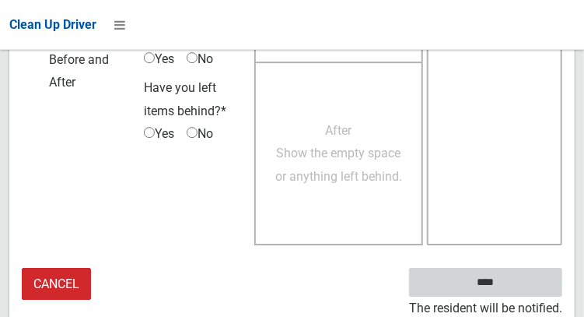
click at [527, 283] on input "****" at bounding box center [485, 282] width 153 height 29
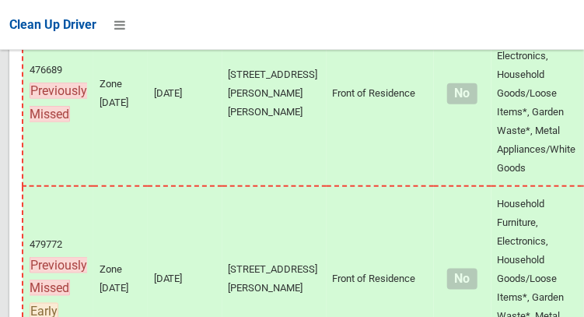
scroll to position [12987, 0]
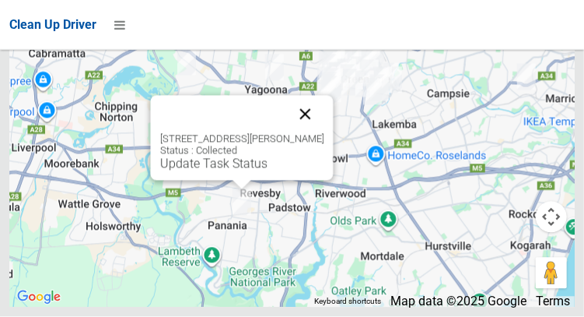
click at [313, 133] on button "Close" at bounding box center [304, 114] width 37 height 37
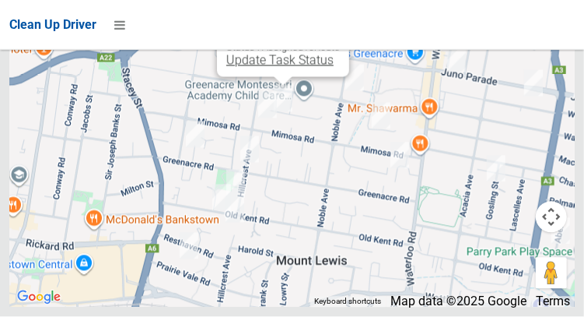
click at [278, 68] on link "Update Task Status" at bounding box center [279, 60] width 107 height 15
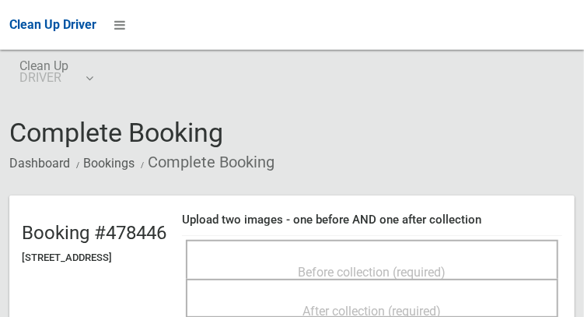
click at [405, 265] on span "Before collection (required)" at bounding box center [373, 272] width 148 height 15
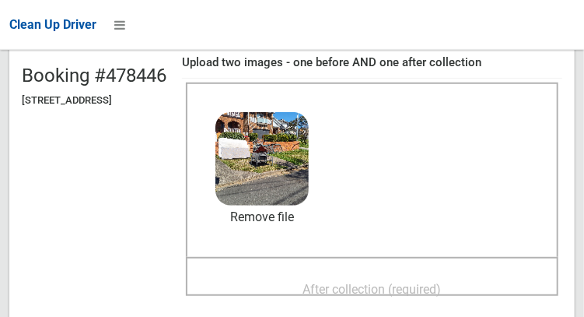
scroll to position [156, 0]
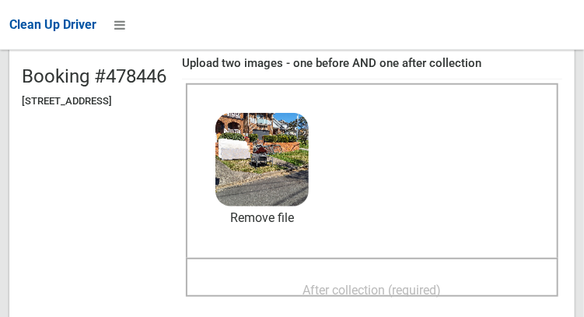
click at [442, 282] on span "After collection (required)" at bounding box center [372, 289] width 138 height 15
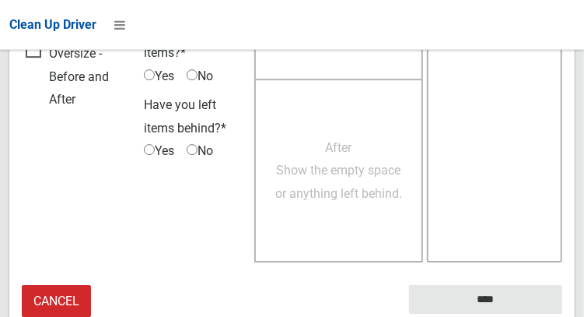
scroll to position [1404, 0]
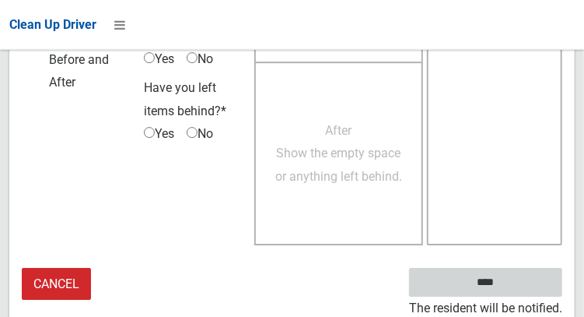
click at [518, 285] on input "****" at bounding box center [485, 282] width 153 height 29
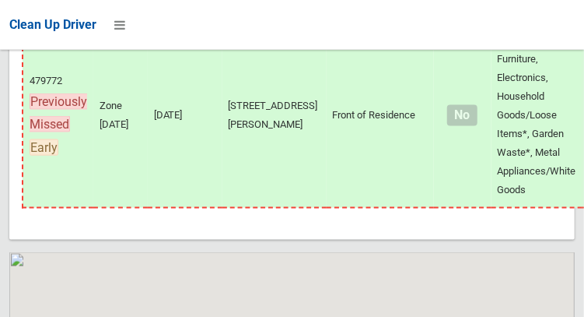
scroll to position [12987, 0]
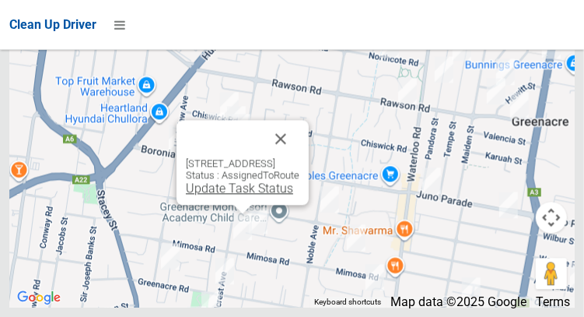
click at [227, 195] on link "Update Task Status" at bounding box center [239, 187] width 107 height 15
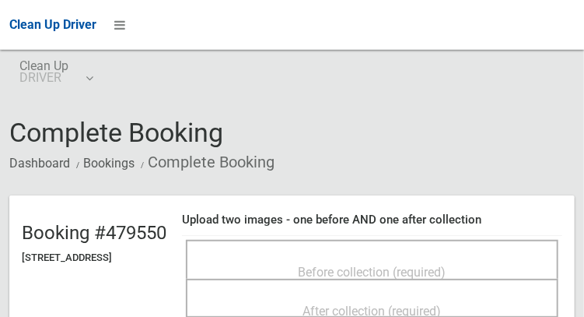
click at [398, 265] on span "Before collection (required)" at bounding box center [373, 272] width 148 height 15
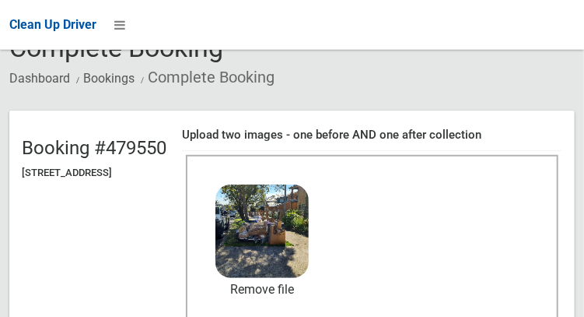
scroll to position [86, 0]
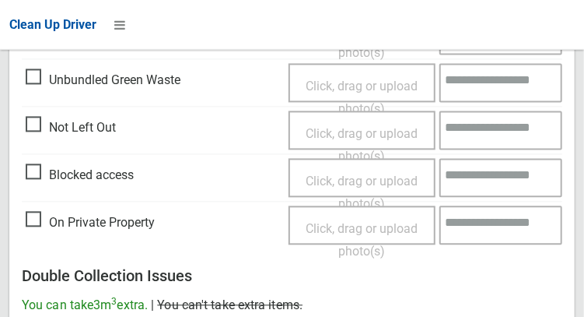
scroll to position [1404, 0]
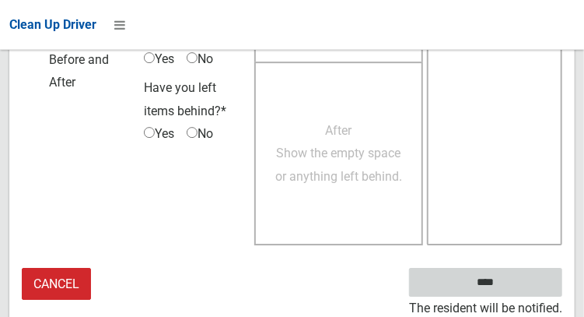
click at [527, 281] on input "****" at bounding box center [485, 282] width 153 height 29
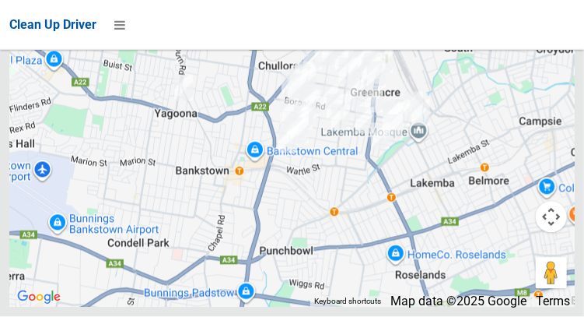
scroll to position [12986, 0]
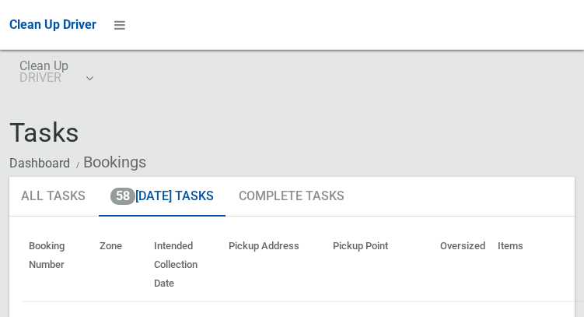
scroll to position [12986, 0]
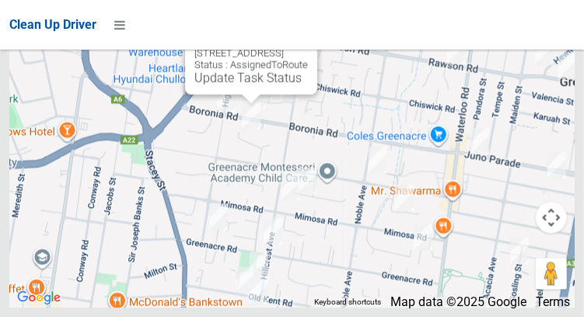
click at [308, 47] on button "Close" at bounding box center [289, 27] width 37 height 37
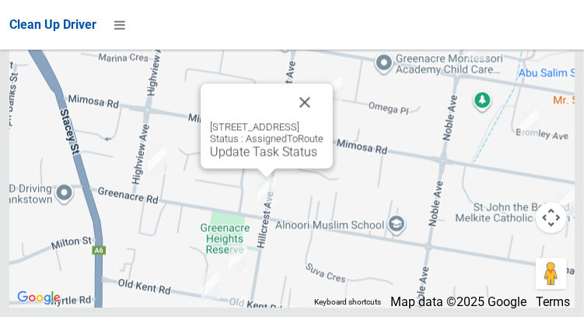
click at [333, 130] on div "121 Greenacre Road, GREENACRE NSW 2190 Status : AssignedToRoute Update Task Sta…" at bounding box center [267, 125] width 132 height 85
click at [324, 121] on button "Close" at bounding box center [304, 101] width 37 height 37
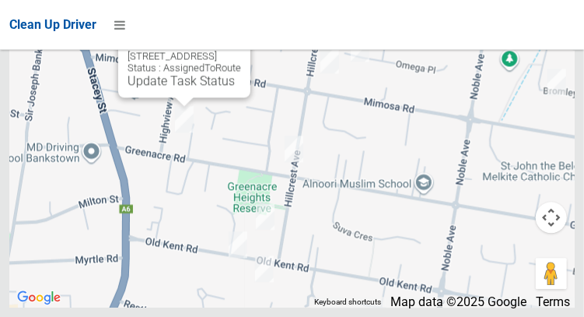
click at [241, 50] on button "Close" at bounding box center [222, 30] width 37 height 37
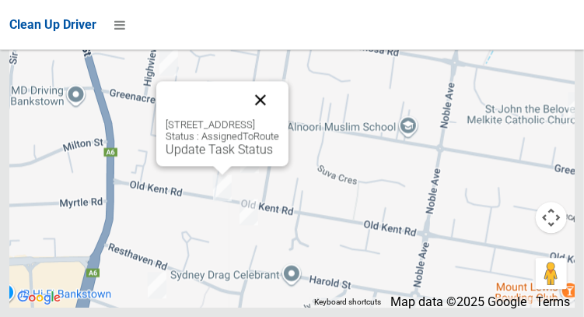
click at [279, 118] on button "Close" at bounding box center [260, 99] width 37 height 37
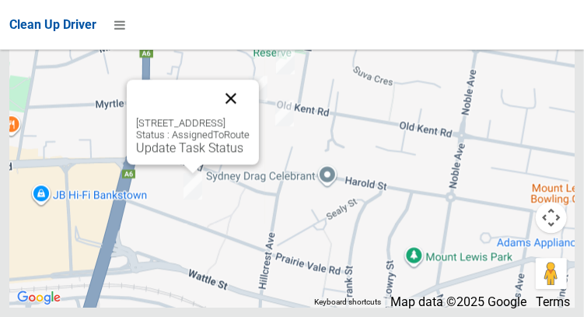
click at [250, 117] on button "Close" at bounding box center [230, 97] width 37 height 37
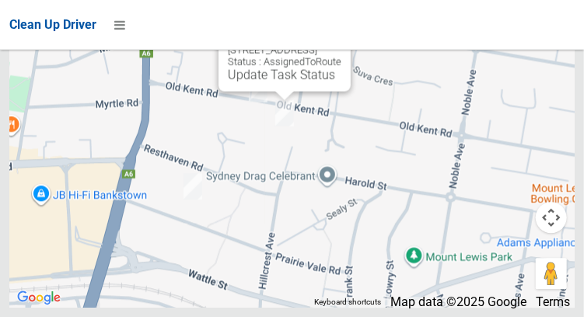
click at [342, 44] on button "Close" at bounding box center [322, 24] width 37 height 37
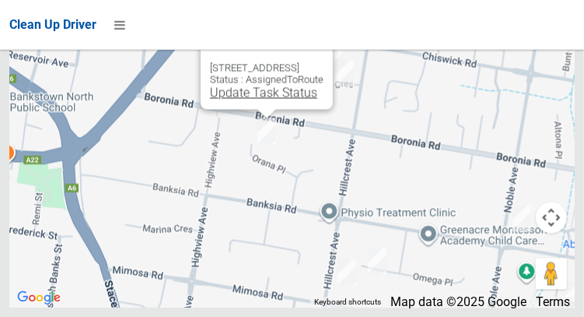
click at [258, 100] on link "Update Task Status" at bounding box center [263, 92] width 107 height 15
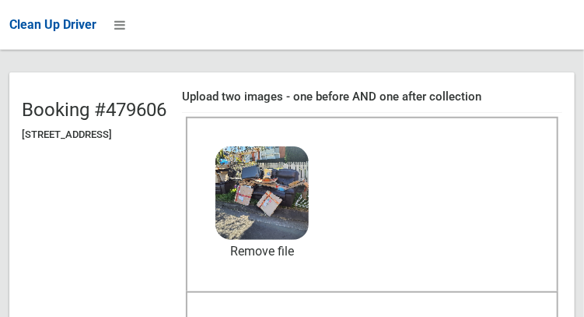
scroll to position [133, 0]
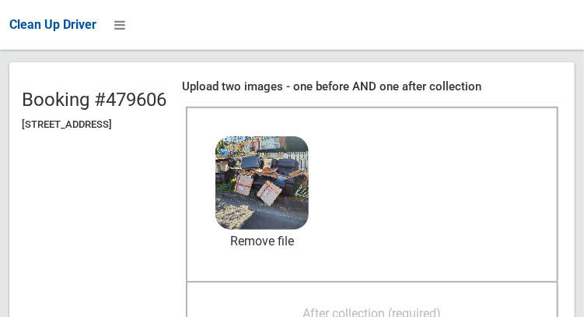
click at [423, 310] on span "After collection (required)" at bounding box center [372, 313] width 138 height 15
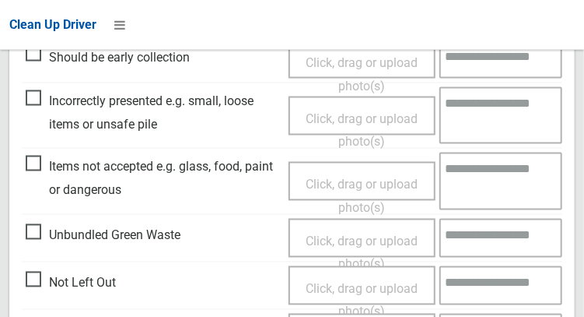
scroll to position [777, 0]
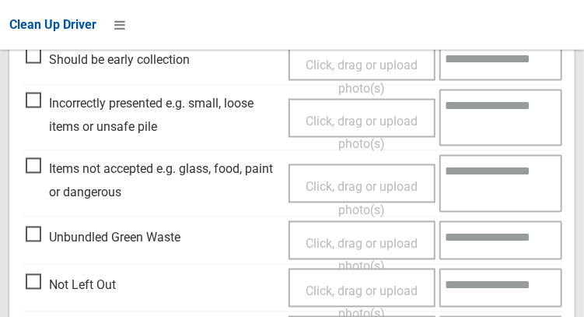
click at [351, 184] on span "Click, drag or upload photo(s)" at bounding box center [362, 199] width 112 height 38
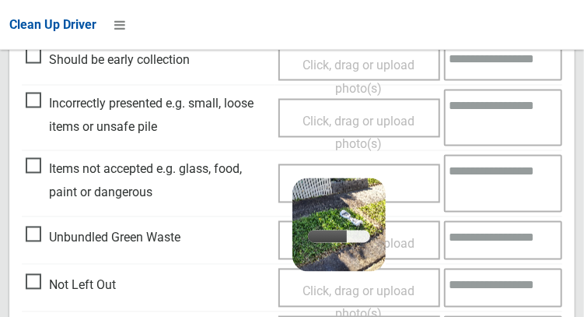
click at [471, 177] on textarea at bounding box center [503, 183] width 118 height 57
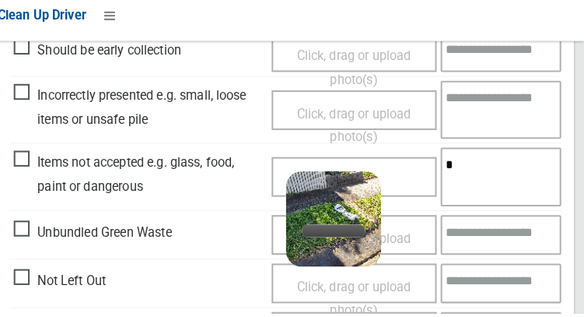
scroll to position [797, 0]
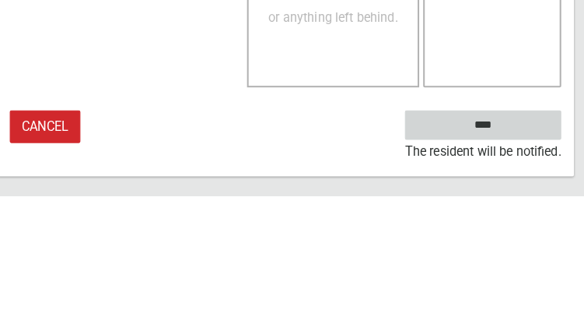
type textarea "*******"
click at [528, 244] on input "****" at bounding box center [485, 247] width 153 height 29
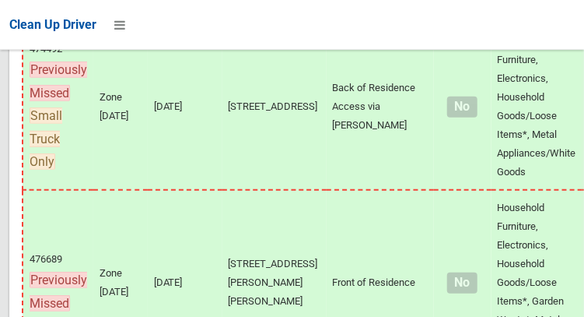
scroll to position [12987, 0]
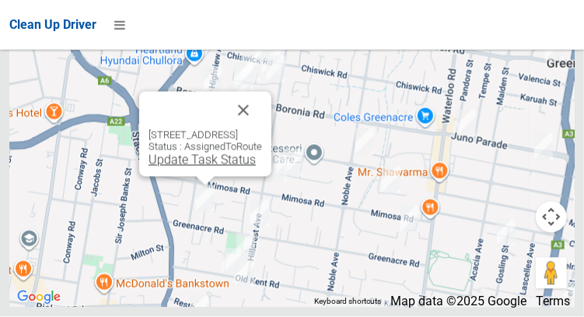
click at [203, 167] on link "Update Task Status" at bounding box center [202, 159] width 107 height 15
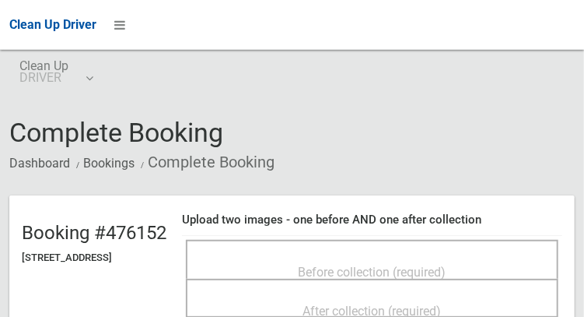
click at [393, 265] on span "Before collection (required)" at bounding box center [373, 272] width 148 height 15
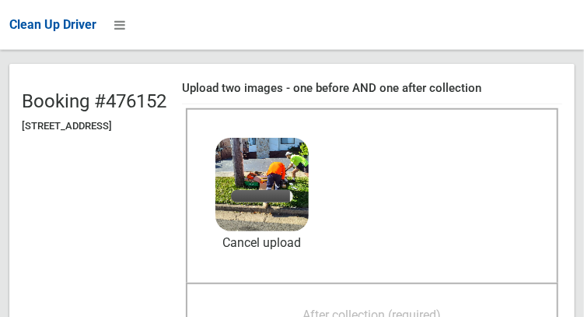
scroll to position [136, 0]
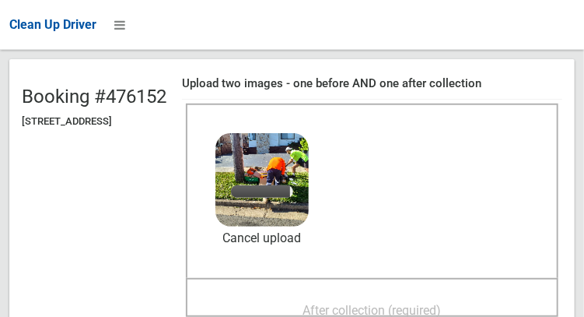
click at [415, 303] on span "After collection (required)" at bounding box center [372, 310] width 138 height 15
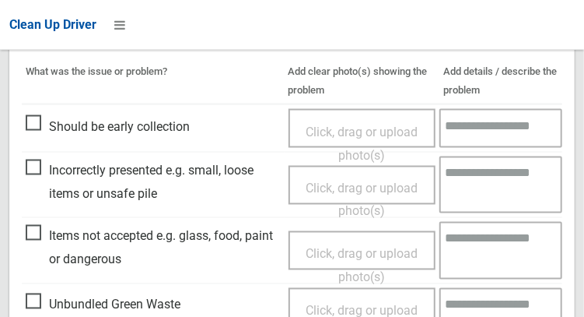
scroll to position [1404, 0]
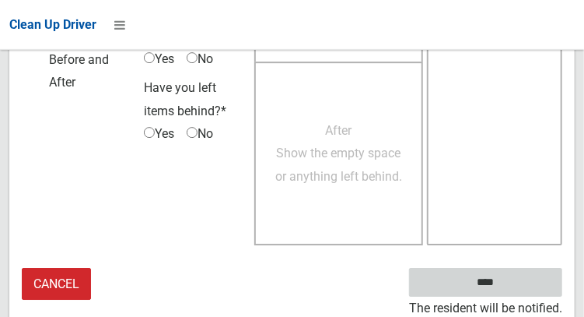
click at [509, 287] on input "****" at bounding box center [485, 282] width 153 height 29
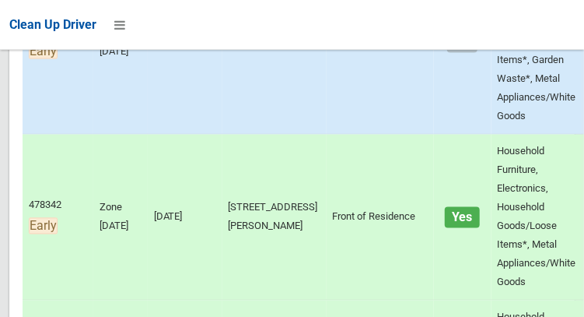
scroll to position [828, 0]
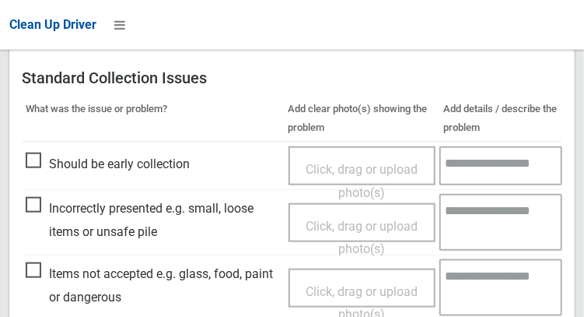
scroll to position [473, 0]
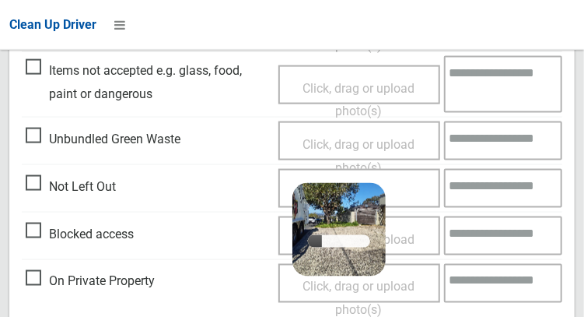
scroll to position [604, 0]
click at [401, 191] on div "Click, drag or upload photo(s) 5.6 MB 2025-09-0110.56.485732713780997634226.jpg…" at bounding box center [360, 188] width 162 height 39
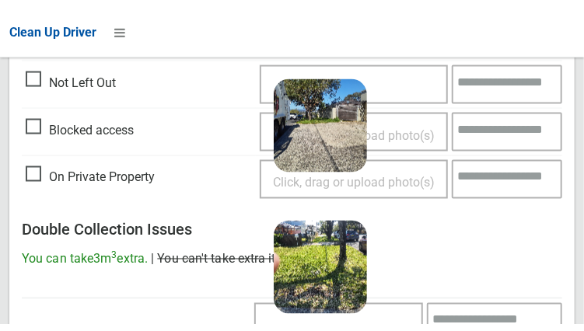
scroll to position [713, 0]
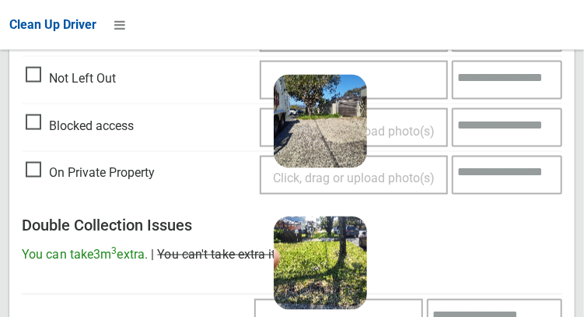
click at [415, 82] on div "Click, drag or upload photo(s) 5.6 MB 2025-09-0110.56.485732713780997634226.jpg…" at bounding box center [353, 79] width 187 height 39
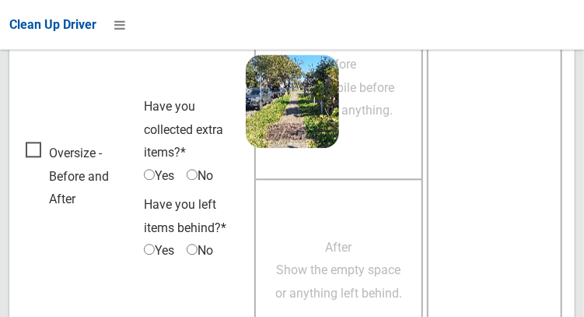
scroll to position [1151, 0]
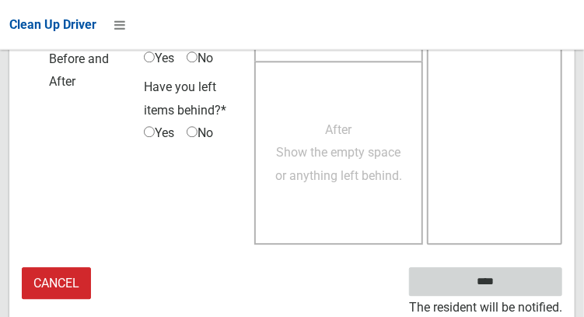
click at [530, 278] on input "****" at bounding box center [485, 282] width 153 height 29
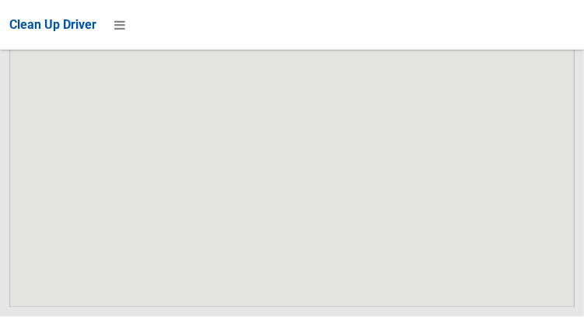
scroll to position [12987, 0]
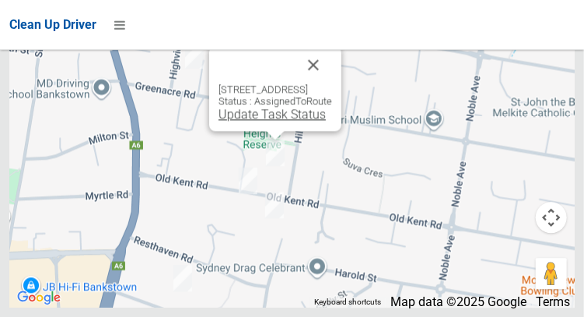
click at [258, 121] on link "Update Task Status" at bounding box center [272, 114] width 107 height 15
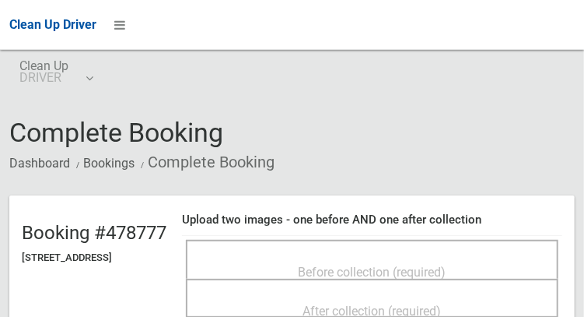
click at [350, 265] on span "Before collection (required)" at bounding box center [373, 272] width 148 height 15
click at [403, 272] on span "Before collection (required)" at bounding box center [373, 272] width 148 height 15
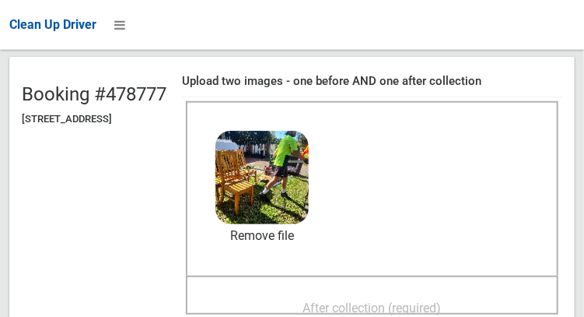
scroll to position [163, 0]
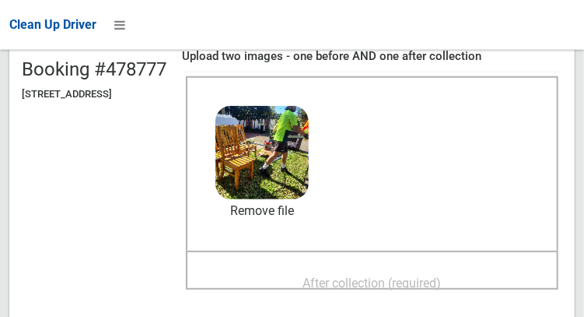
click at [415, 275] on span "After collection (required)" at bounding box center [372, 282] width 138 height 15
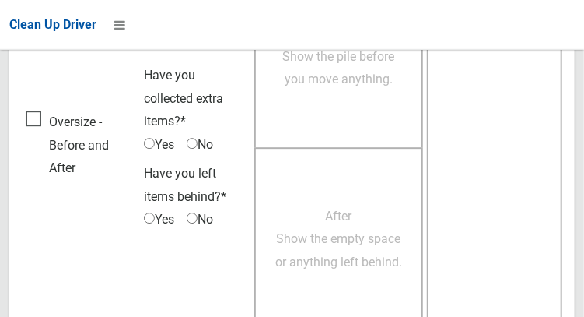
scroll to position [1404, 0]
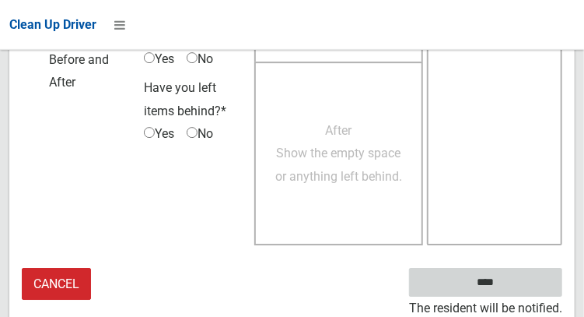
click at [531, 279] on input "****" at bounding box center [485, 282] width 153 height 29
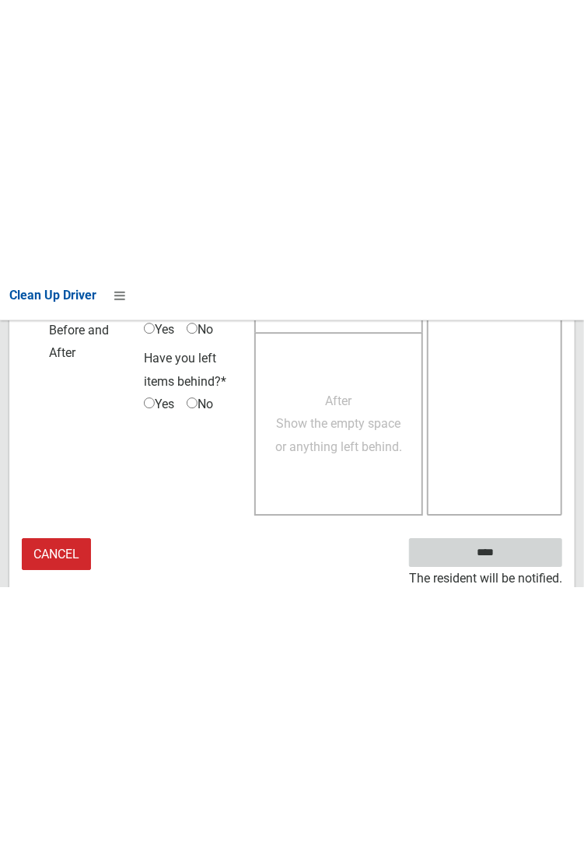
scroll to position [899, 0]
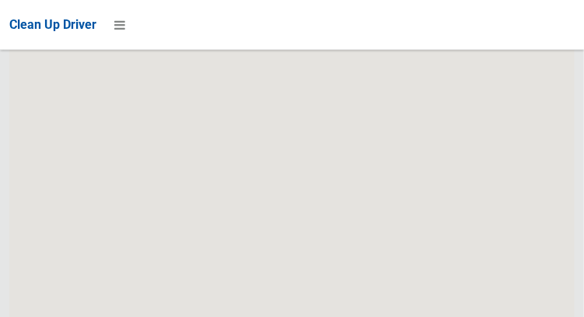
scroll to position [12987, 0]
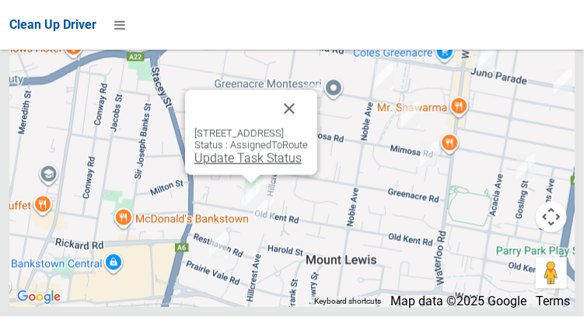
click at [237, 166] on link "Update Task Status" at bounding box center [247, 158] width 107 height 15
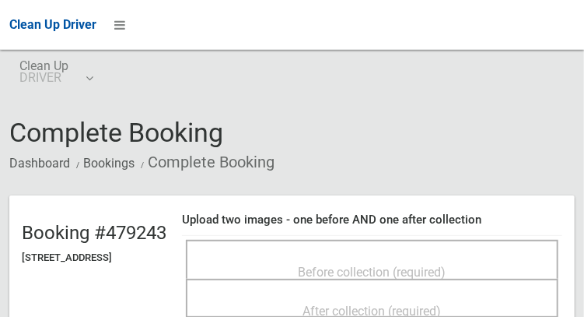
click at [397, 265] on span "Before collection (required)" at bounding box center [373, 272] width 148 height 15
click at [382, 265] on span "Before collection (required)" at bounding box center [373, 272] width 148 height 15
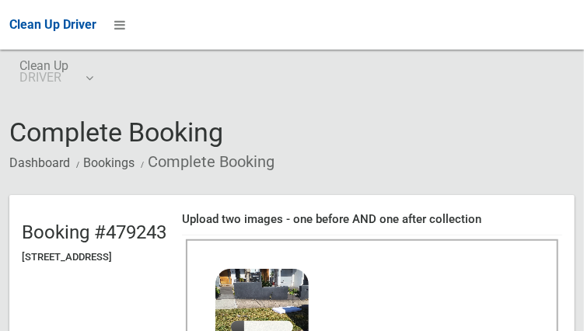
scroll to position [109, 0]
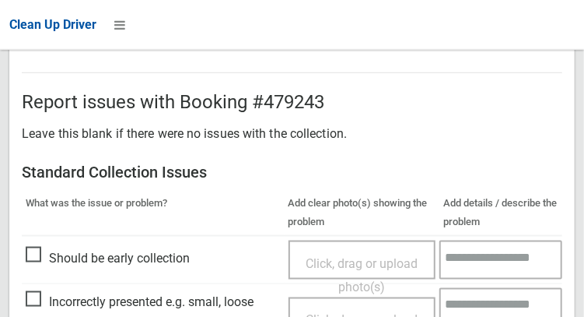
scroll to position [1404, 0]
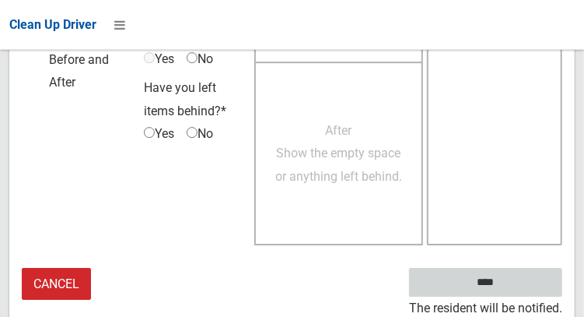
click at [534, 287] on input "****" at bounding box center [485, 282] width 153 height 29
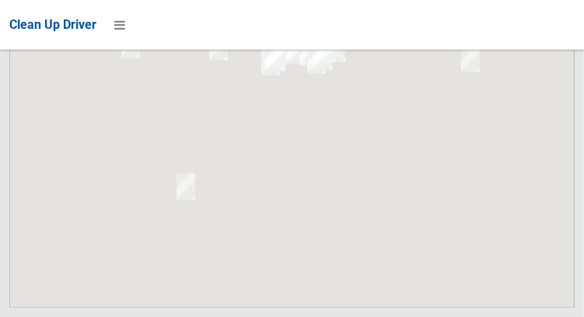
scroll to position [12987, 0]
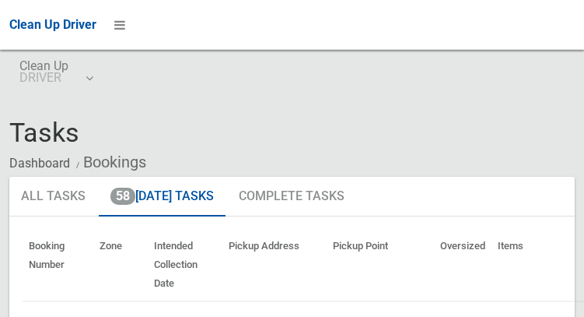
scroll to position [12987, 0]
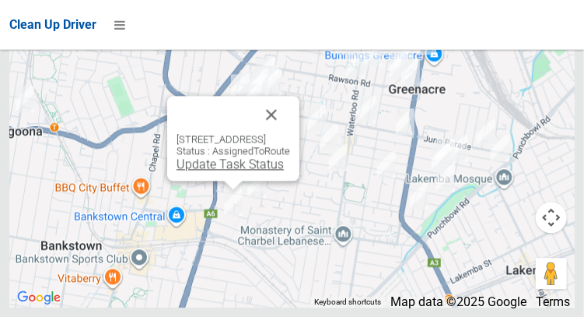
click at [223, 171] on link "Update Task Status" at bounding box center [230, 163] width 107 height 15
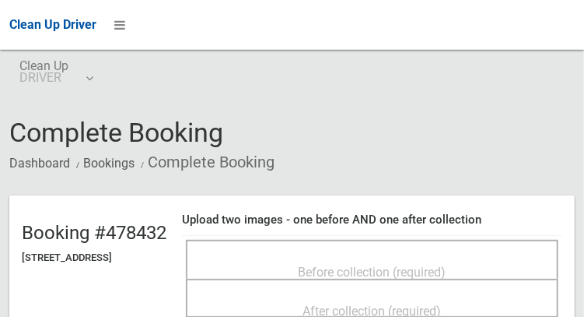
click at [426, 265] on span "Before collection (required)" at bounding box center [373, 272] width 148 height 15
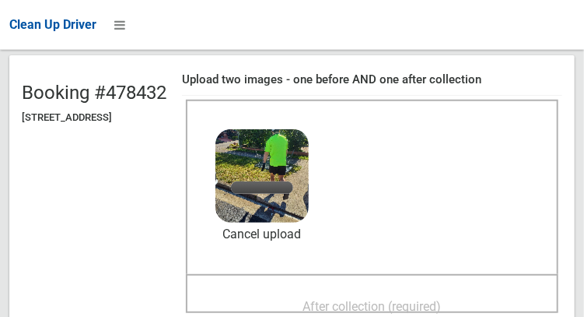
scroll to position [141, 0]
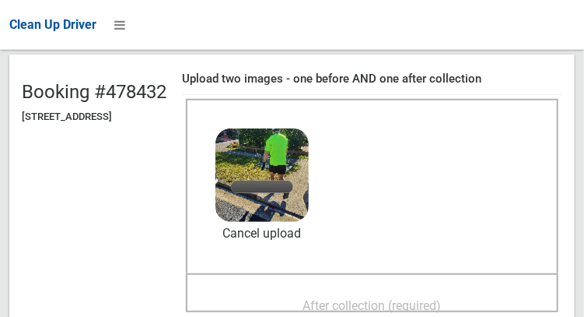
click at [417, 302] on span "After collection (required)" at bounding box center [372, 305] width 138 height 15
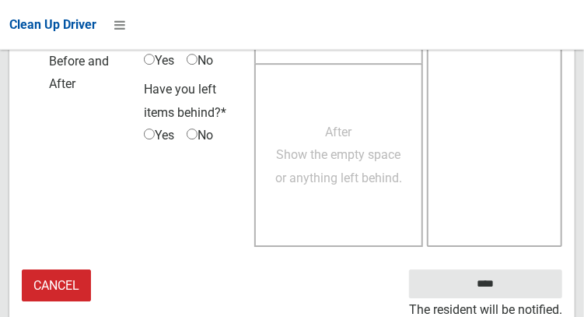
scroll to position [1404, 0]
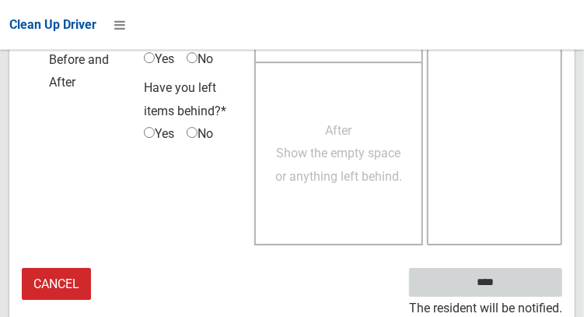
click at [527, 279] on input "****" at bounding box center [485, 282] width 153 height 29
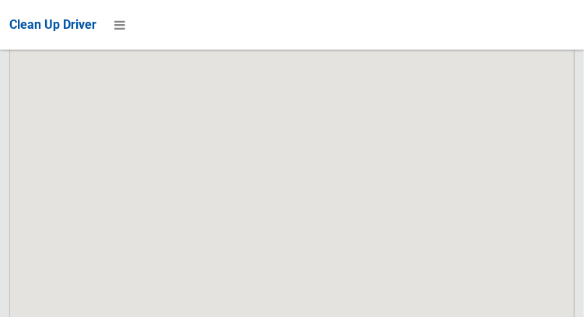
scroll to position [12987, 0]
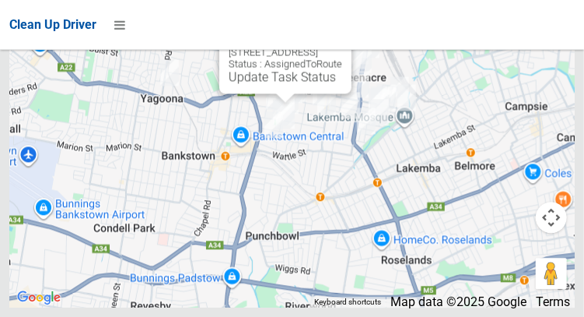
click at [342, 46] on button "Close" at bounding box center [323, 27] width 37 height 37
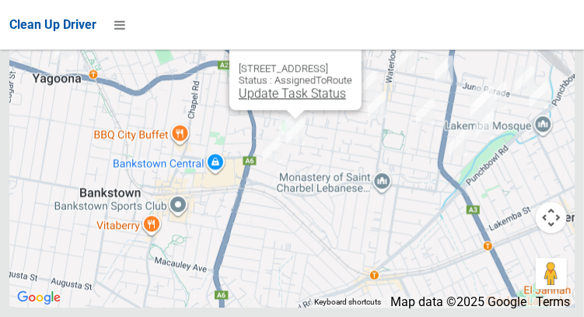
click at [289, 100] on link "Update Task Status" at bounding box center [292, 93] width 107 height 15
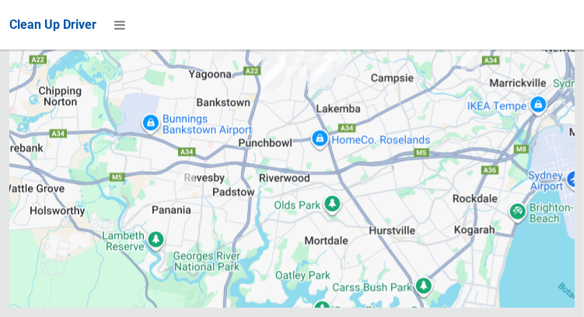
scroll to position [12987, 0]
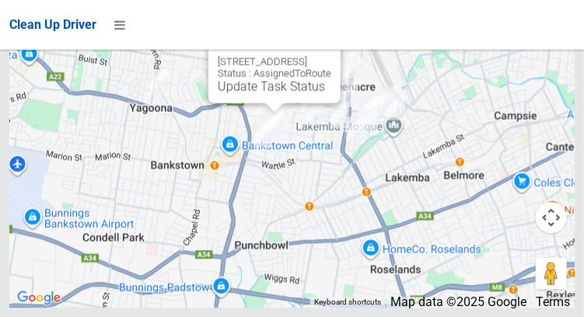
click at [331, 55] on button "Close" at bounding box center [312, 36] width 37 height 37
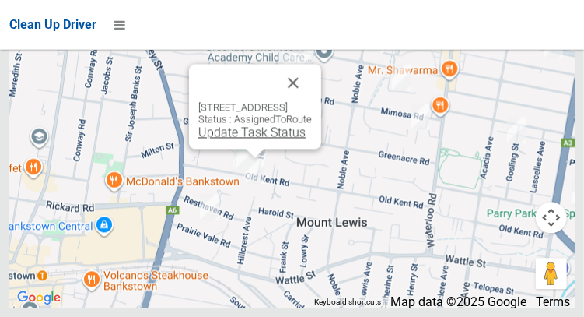
click at [249, 139] on link "Update Task Status" at bounding box center [251, 131] width 107 height 15
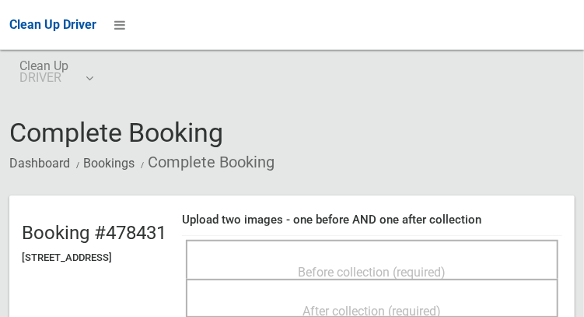
click at [418, 265] on span "Before collection (required)" at bounding box center [373, 272] width 148 height 15
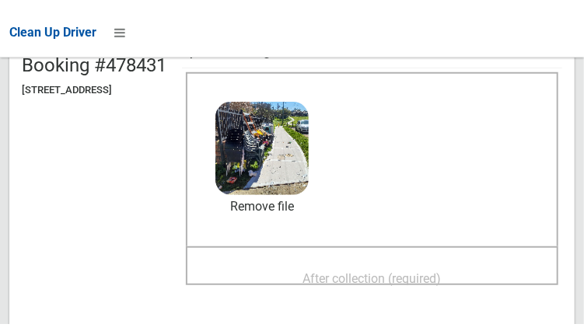
scroll to position [177, 0]
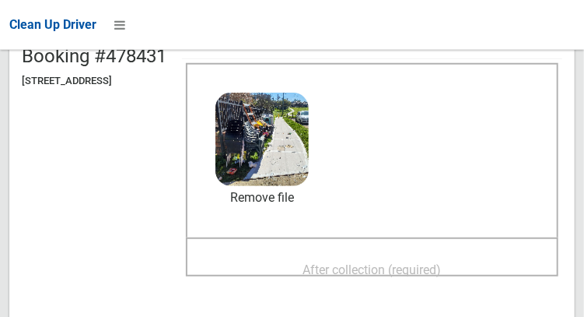
click at [415, 268] on span "After collection (required)" at bounding box center [372, 269] width 138 height 15
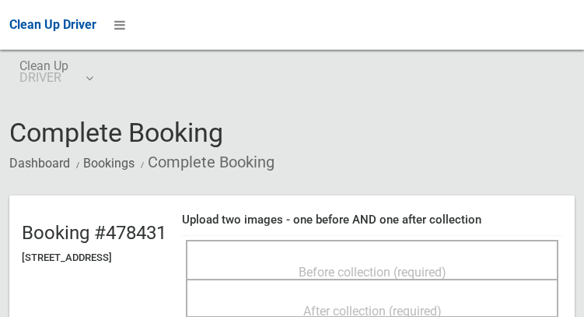
scroll to position [176, 0]
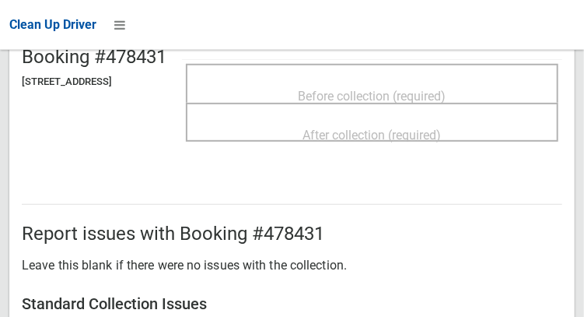
click at [397, 89] on span "Before collection (required)" at bounding box center [373, 96] width 148 height 15
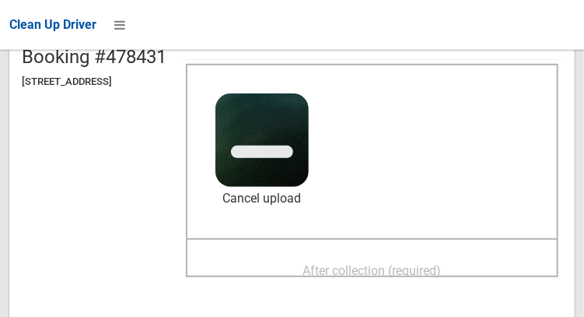
scroll to position [219, 0]
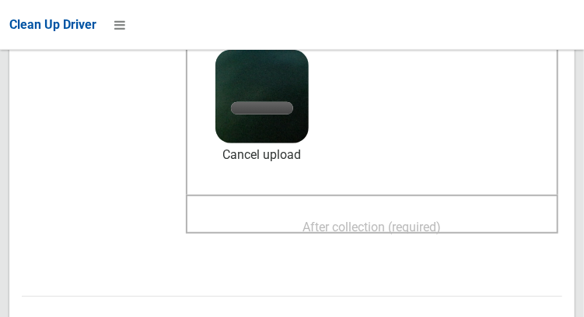
click at [436, 229] on span "After collection (required)" at bounding box center [372, 226] width 138 height 15
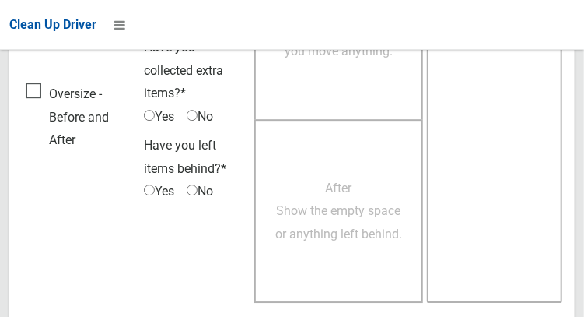
scroll to position [1404, 0]
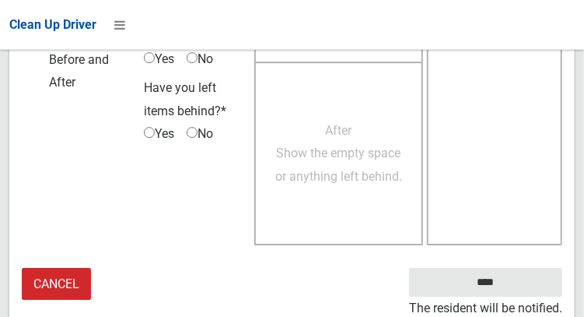
click at [529, 298] on small "The resident will be notified." at bounding box center [485, 307] width 153 height 23
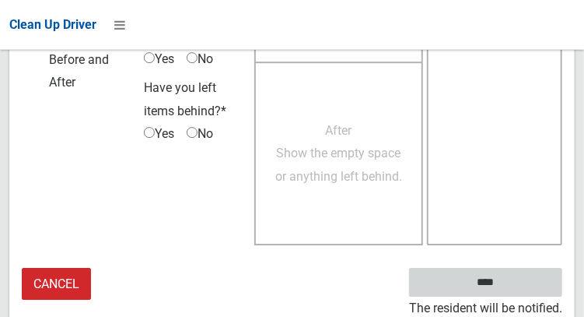
click at [525, 284] on input "****" at bounding box center [485, 282] width 153 height 29
